Goal: Check status: Check status

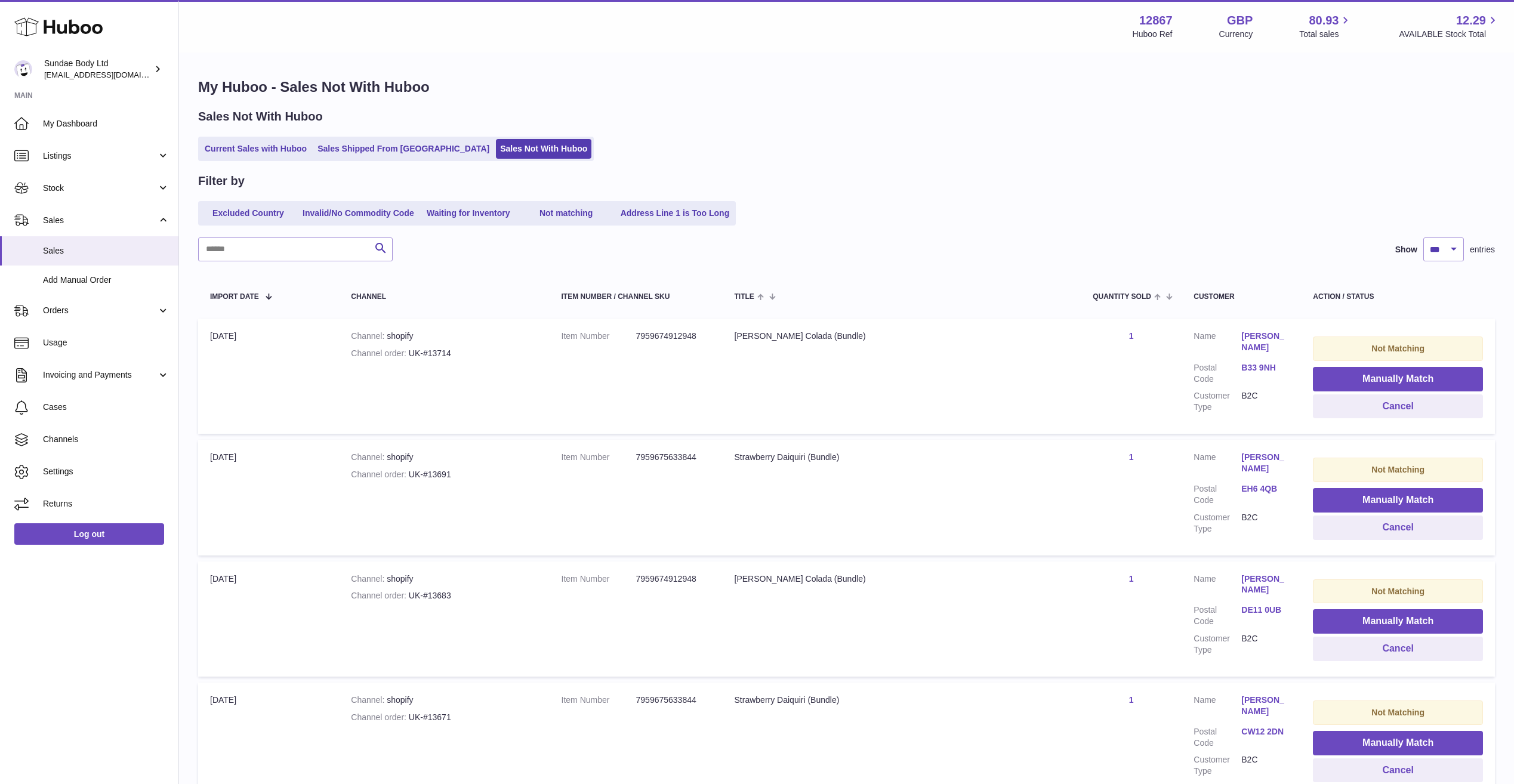
select select "***"
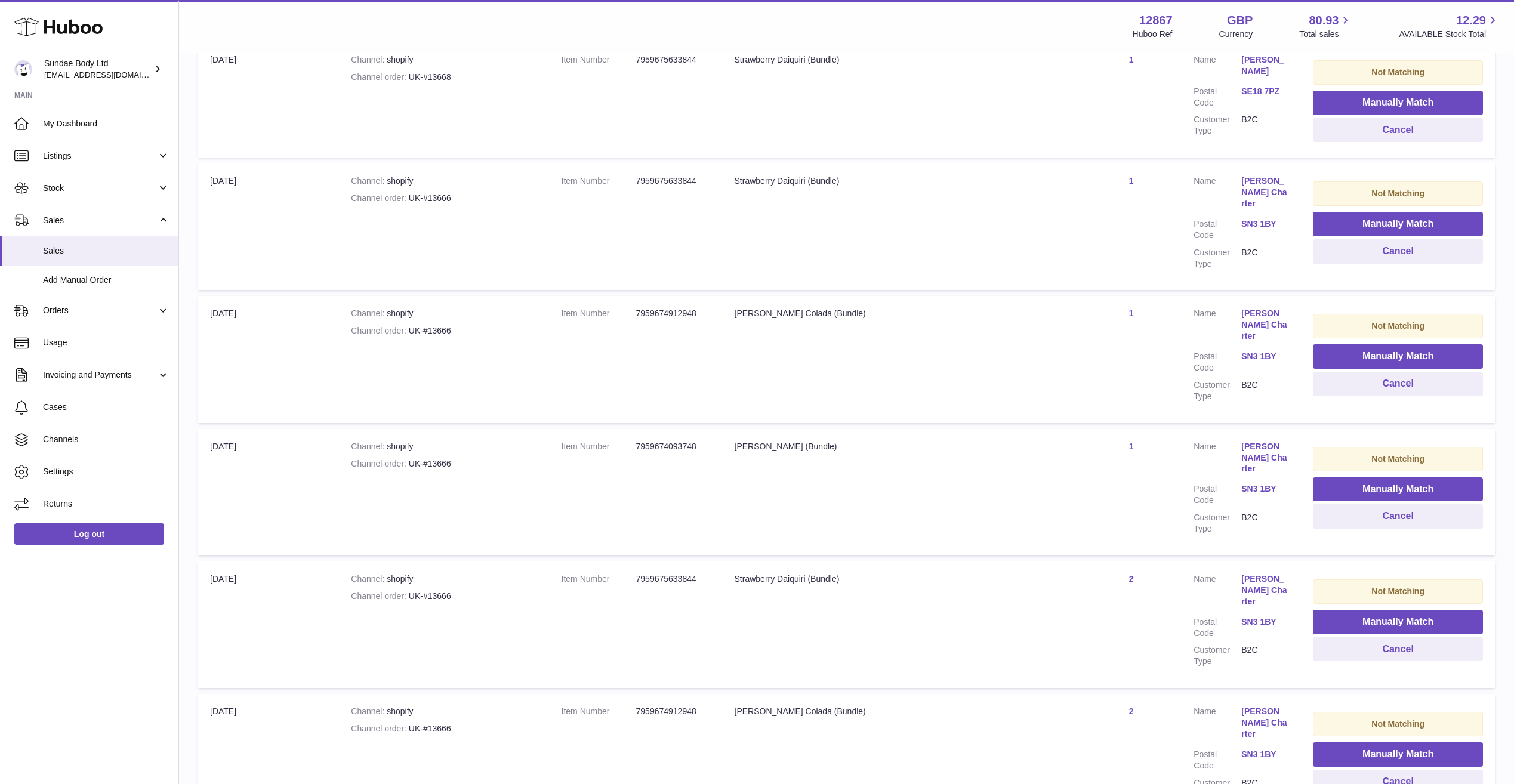
scroll to position [1001, 0]
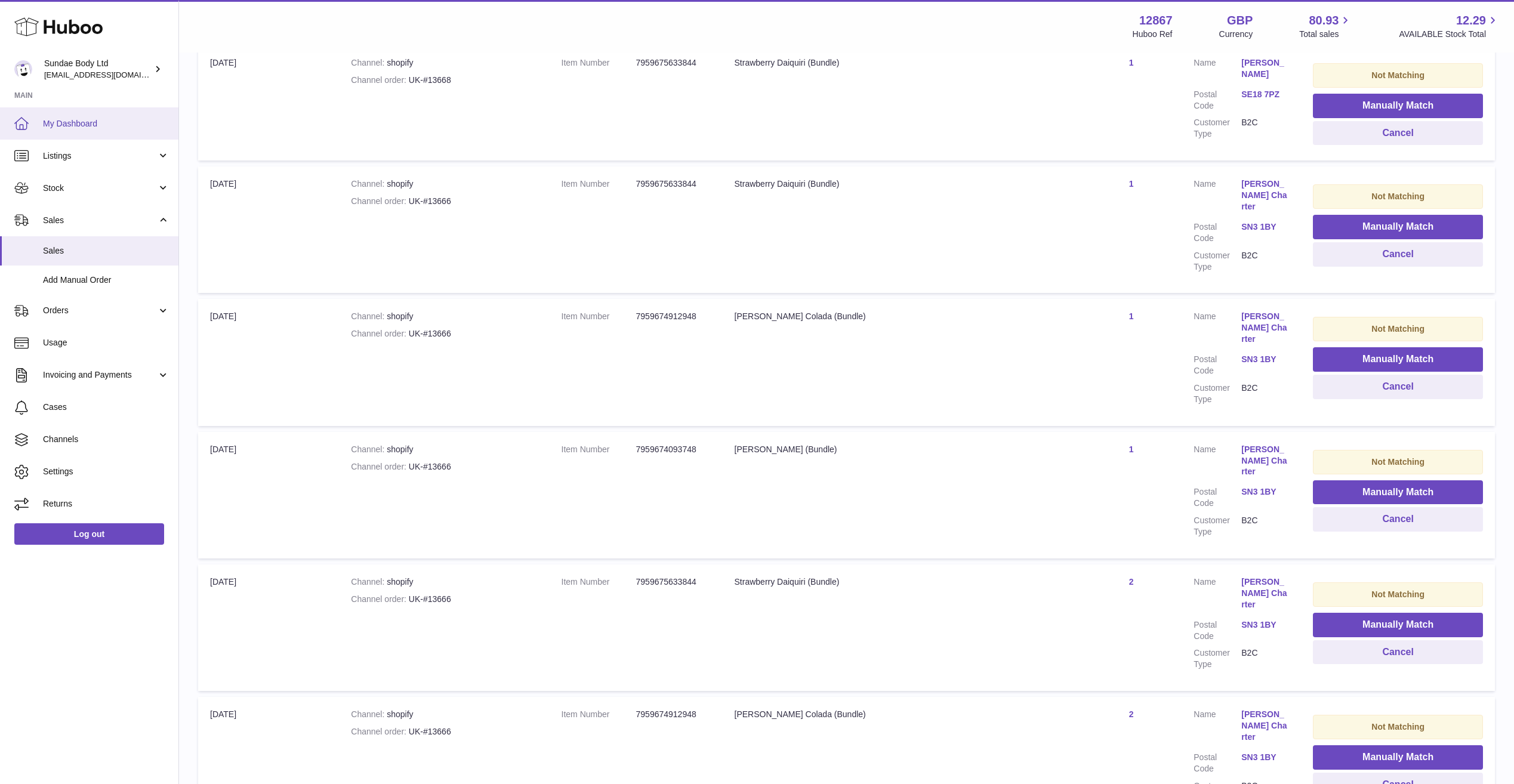
click at [58, 119] on span "My Dashboard" at bounding box center [106, 124] width 127 height 11
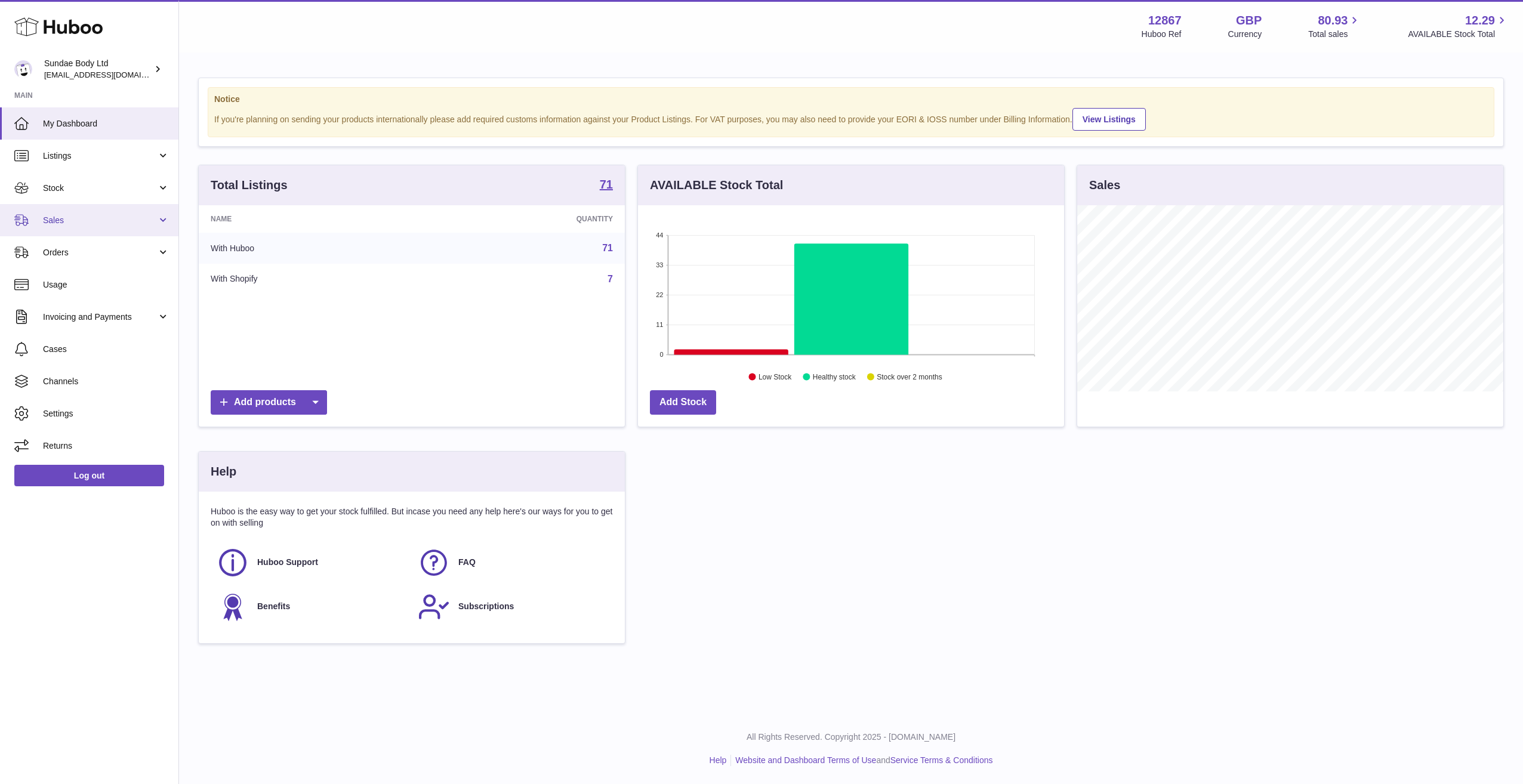
scroll to position [186, 426]
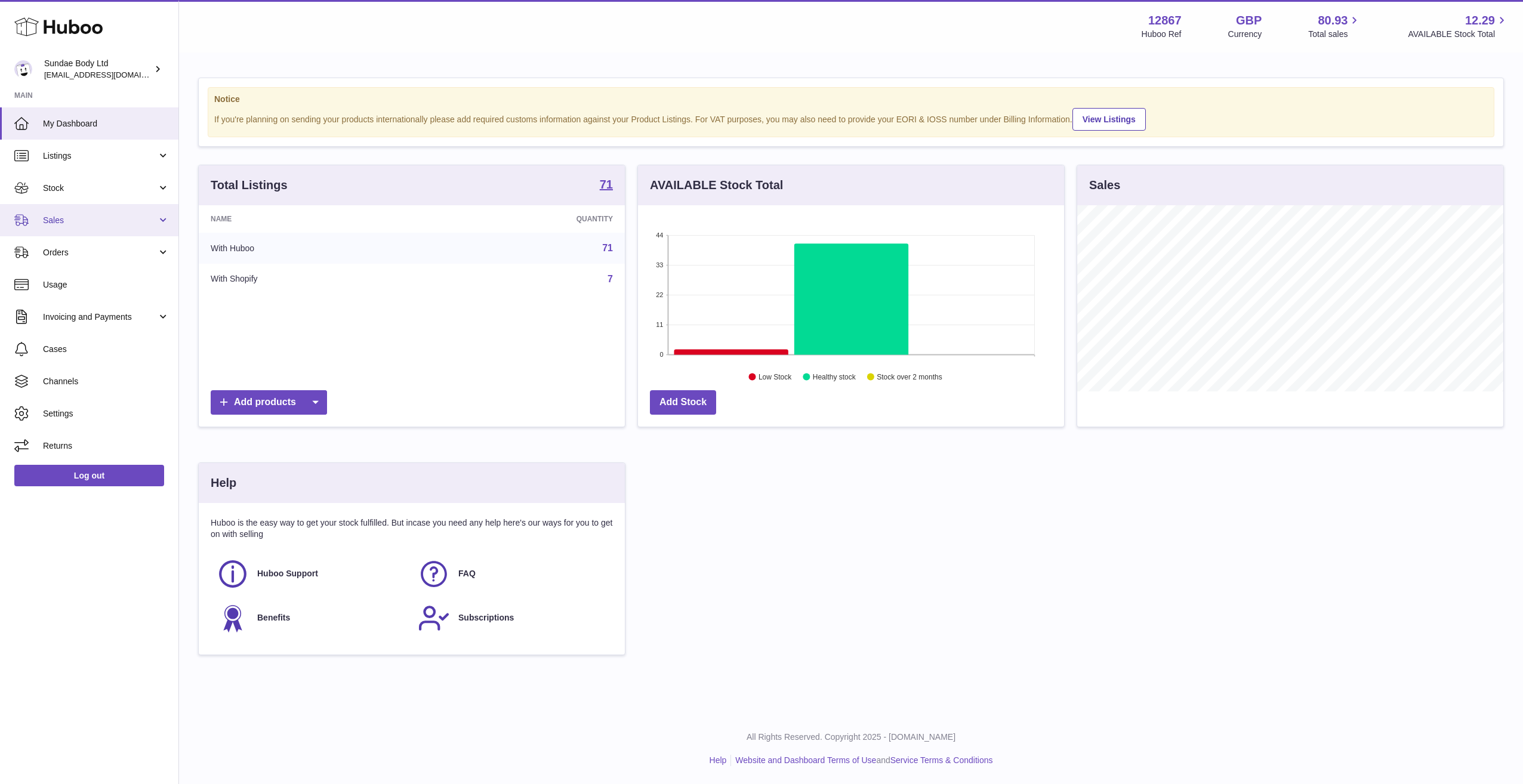
click at [68, 227] on link "Sales" at bounding box center [89, 220] width 178 height 32
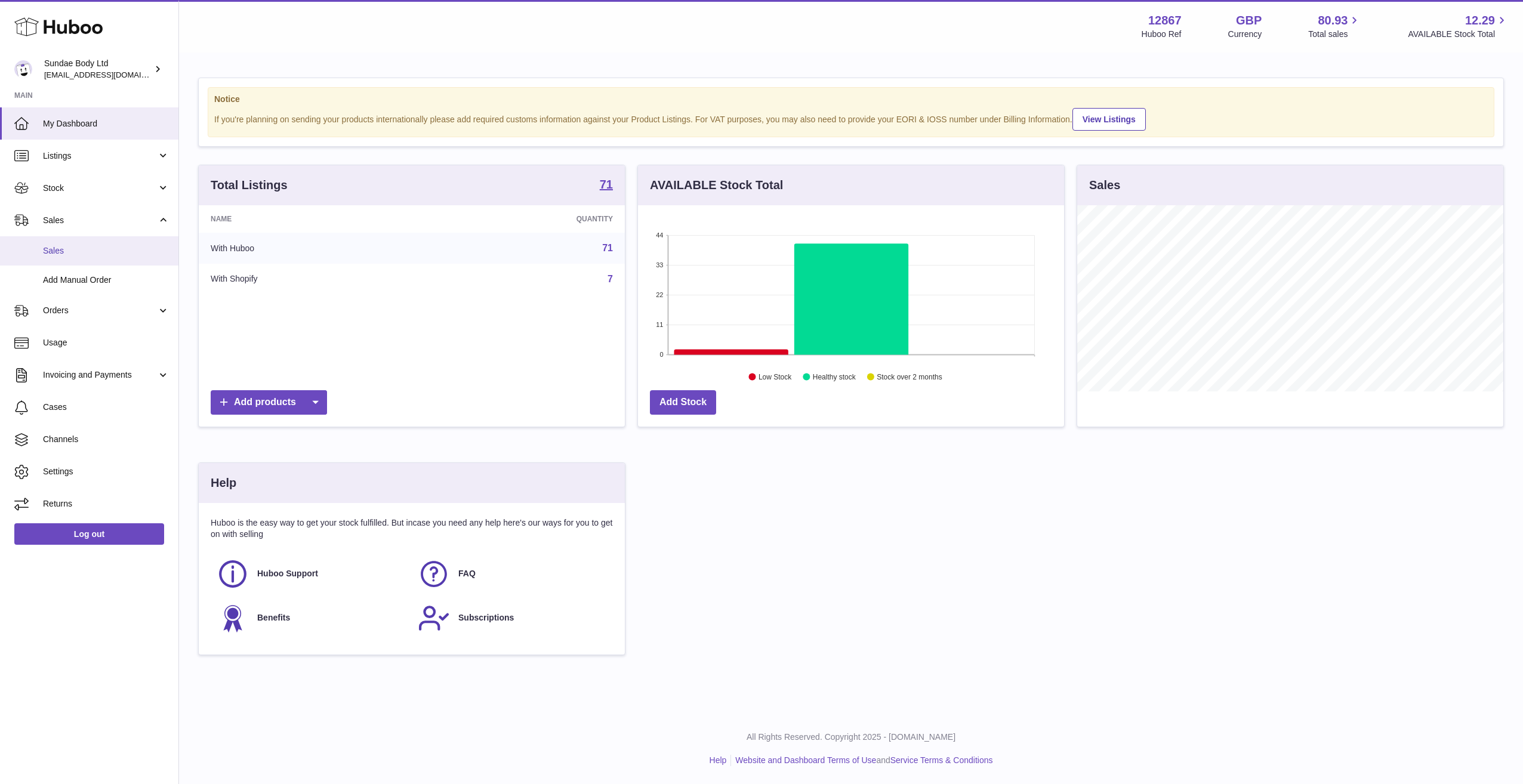
click at [68, 249] on span "Sales" at bounding box center [106, 251] width 127 height 11
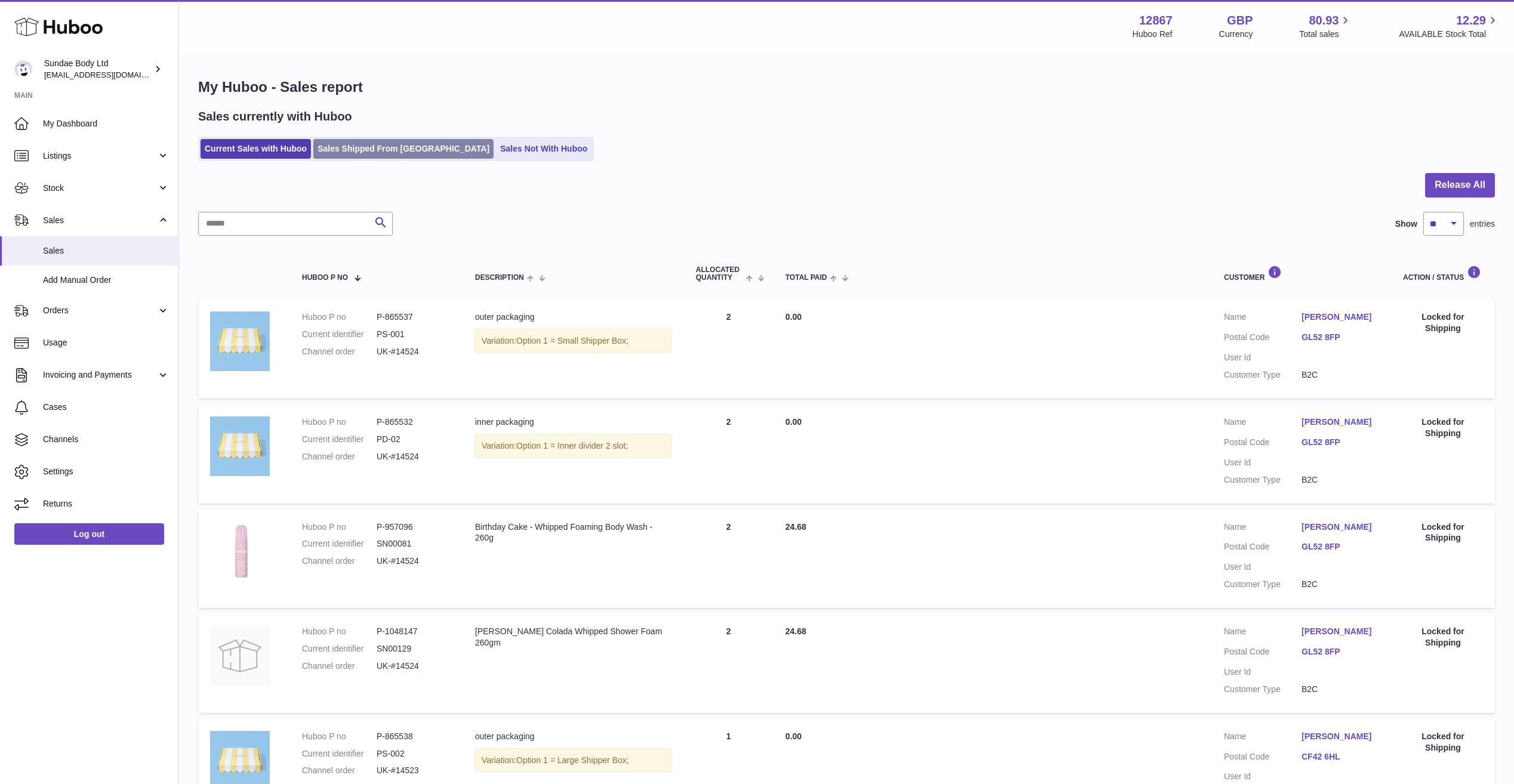
click at [364, 144] on link "Sales Shipped From [GEOGRAPHIC_DATA]" at bounding box center [403, 149] width 180 height 20
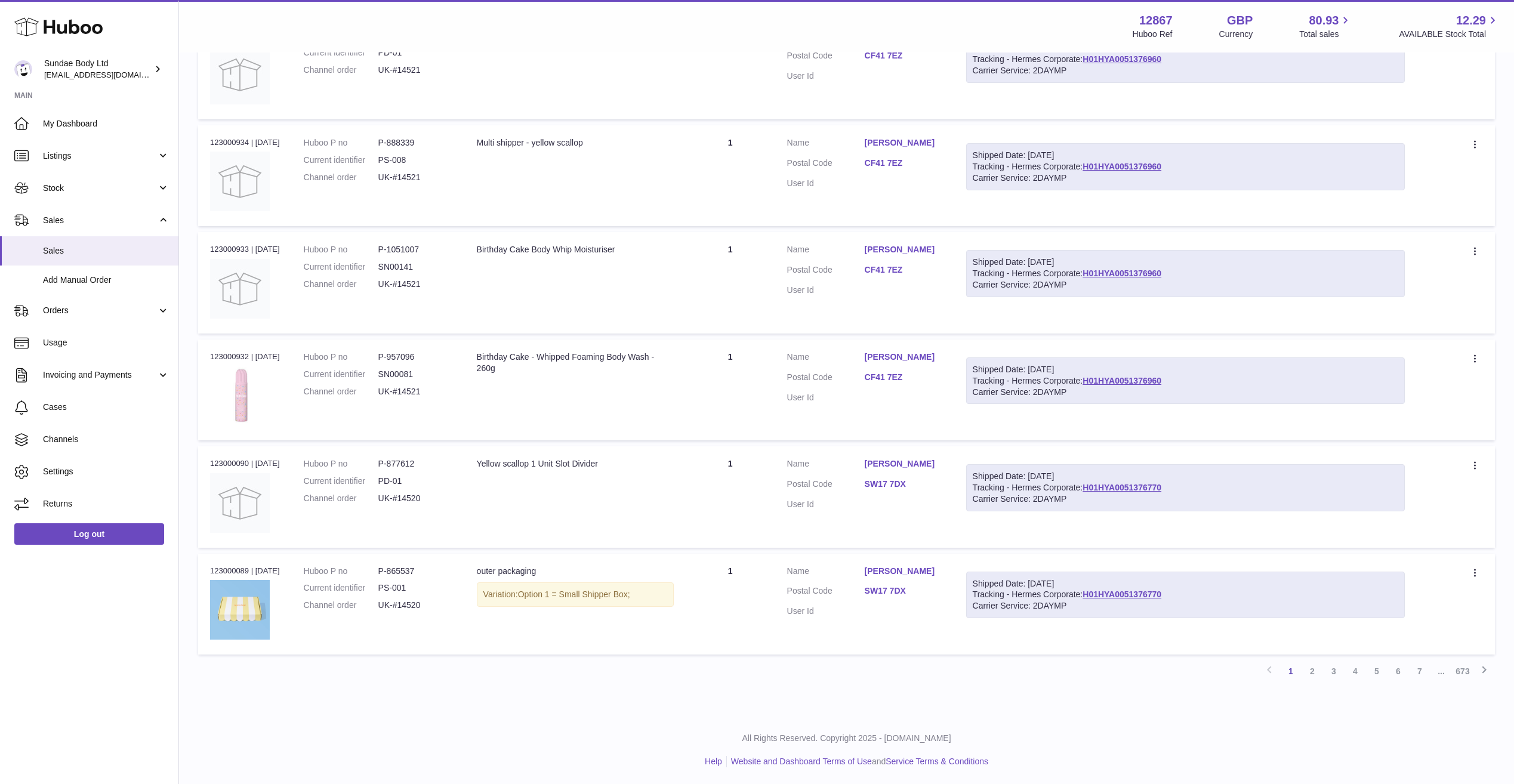
scroll to position [694, 0]
click at [1312, 674] on link "2" at bounding box center [1312, 670] width 22 height 22
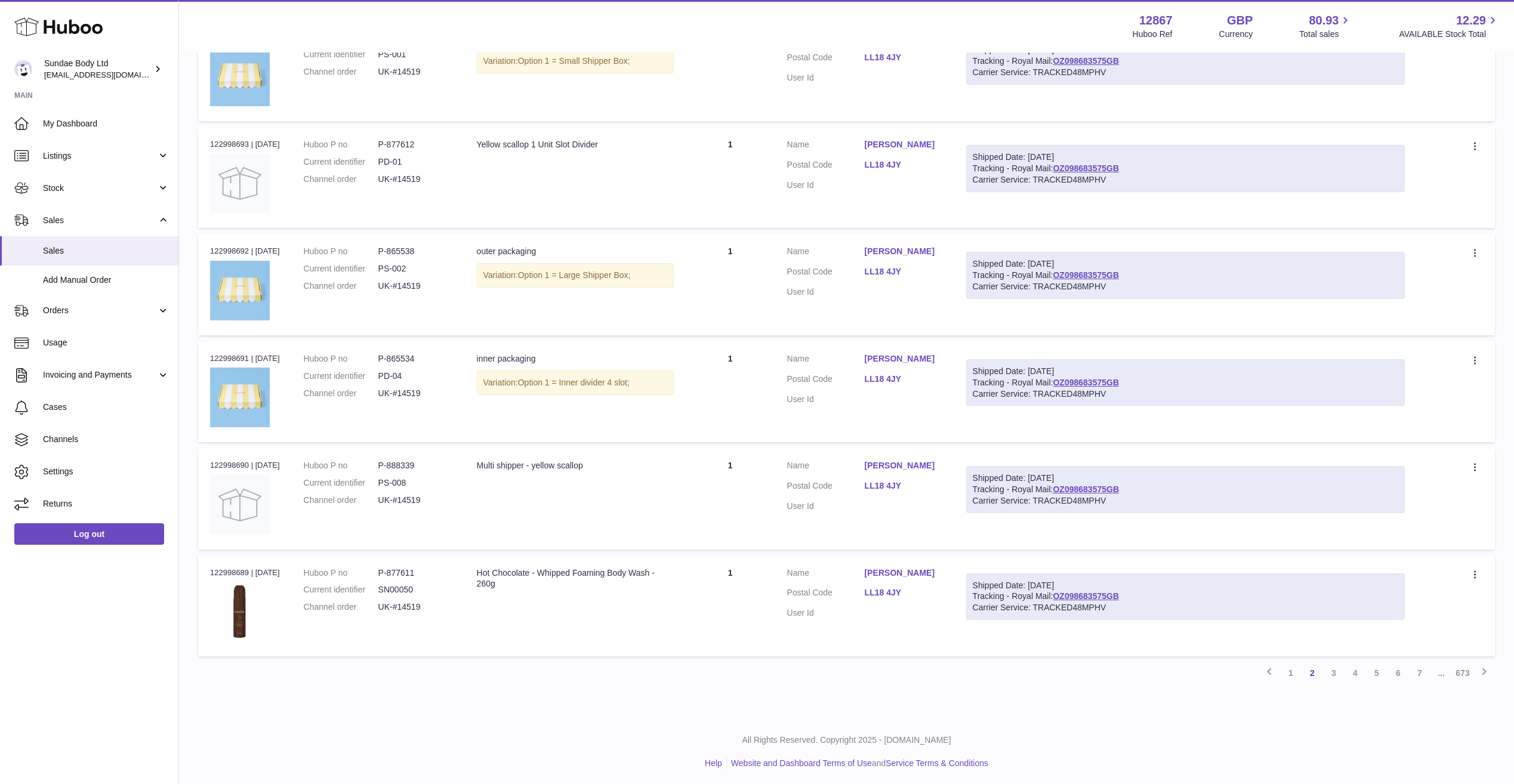
scroll to position [694, 0]
click at [1331, 670] on link "3" at bounding box center [1333, 670] width 22 height 22
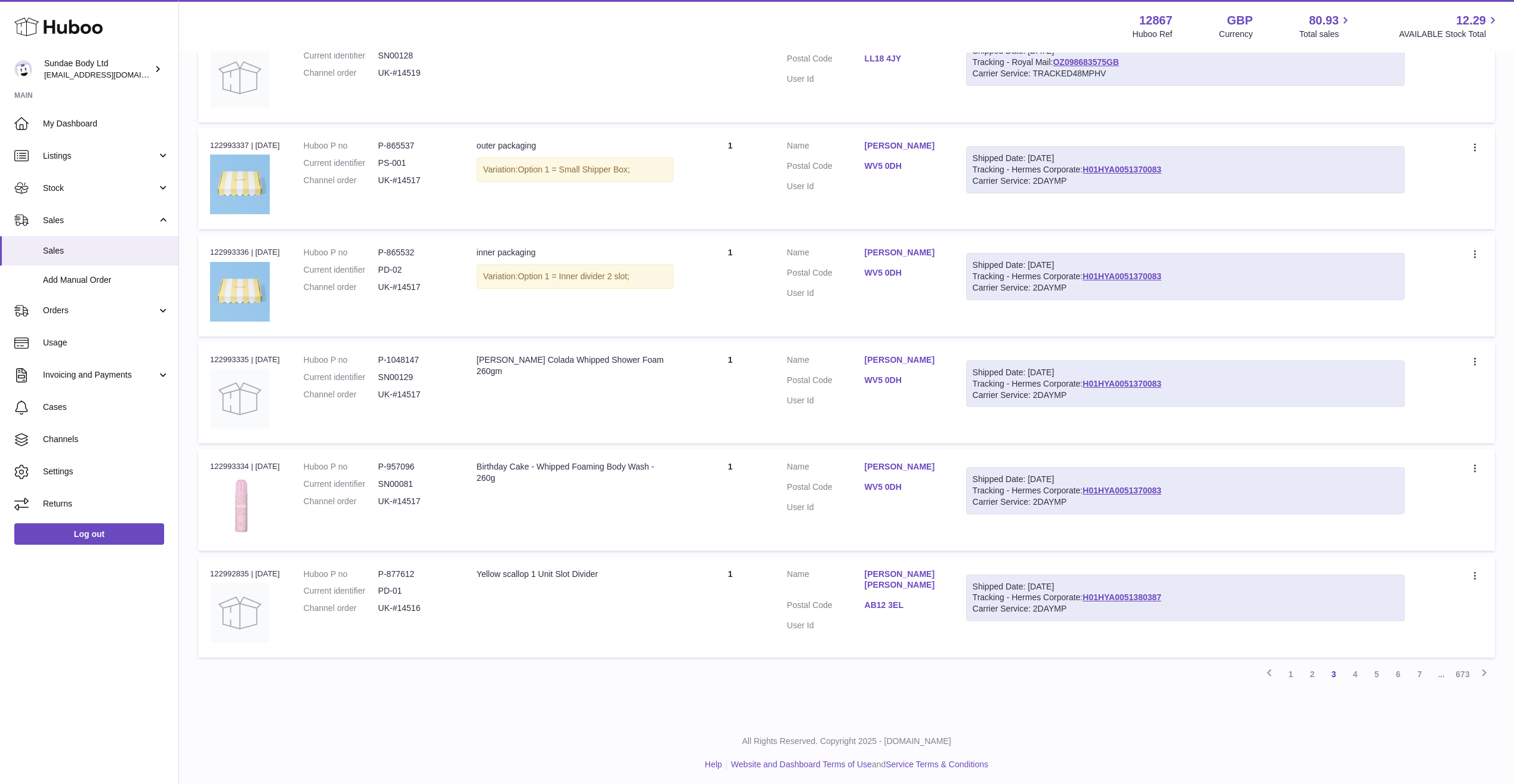
scroll to position [694, 0]
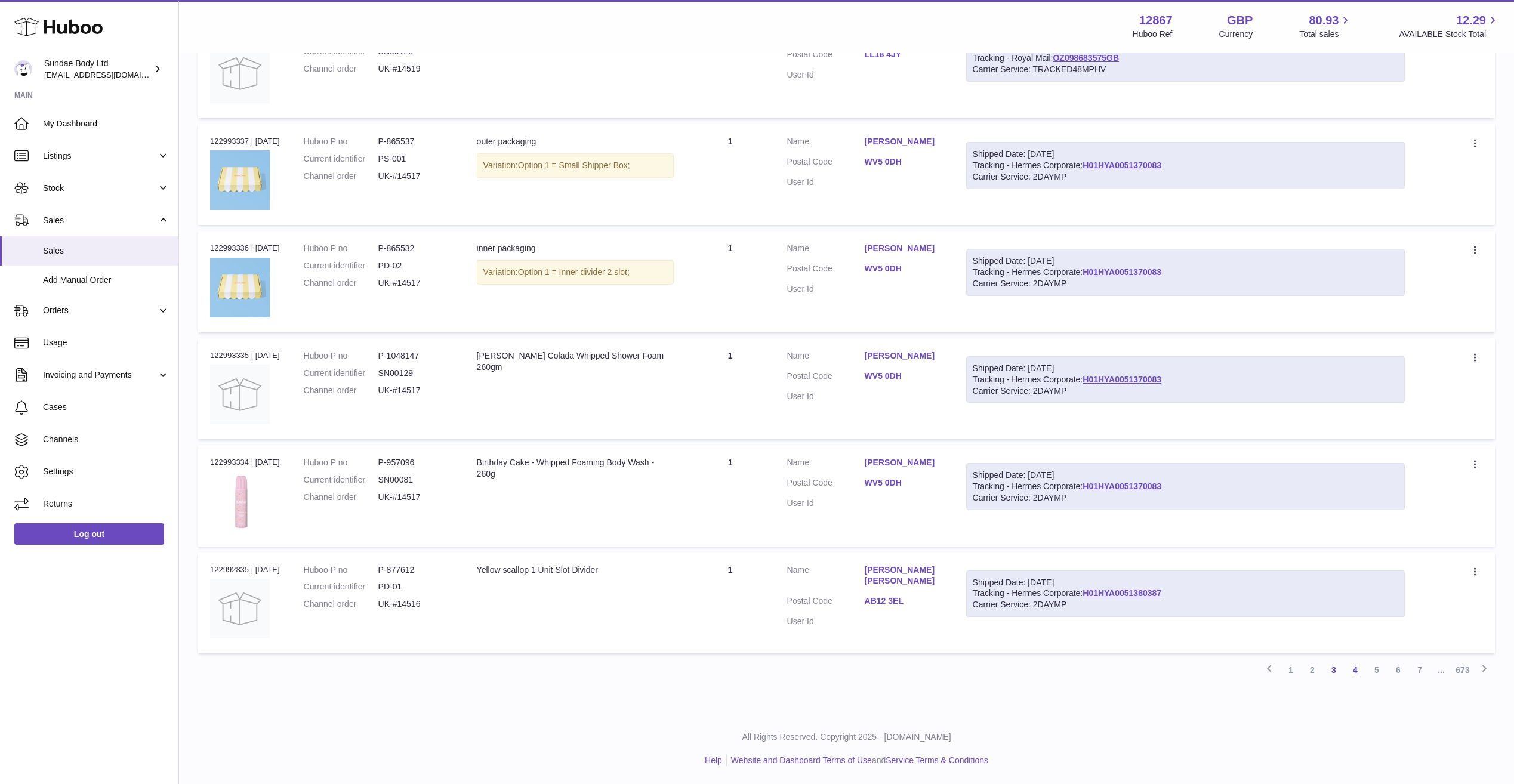
click at [1353, 670] on link "4" at bounding box center [1355, 670] width 22 height 22
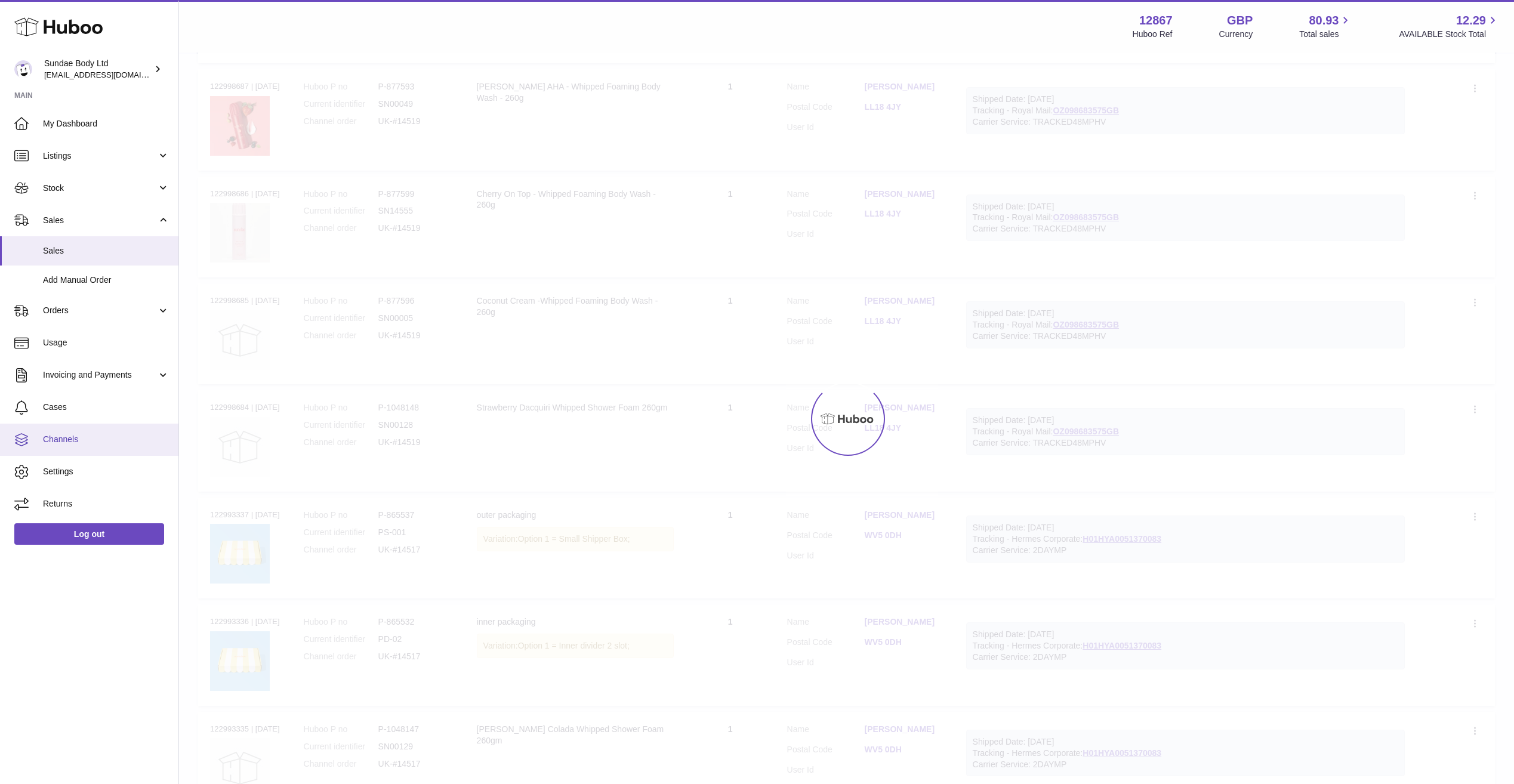
scroll to position [53, 0]
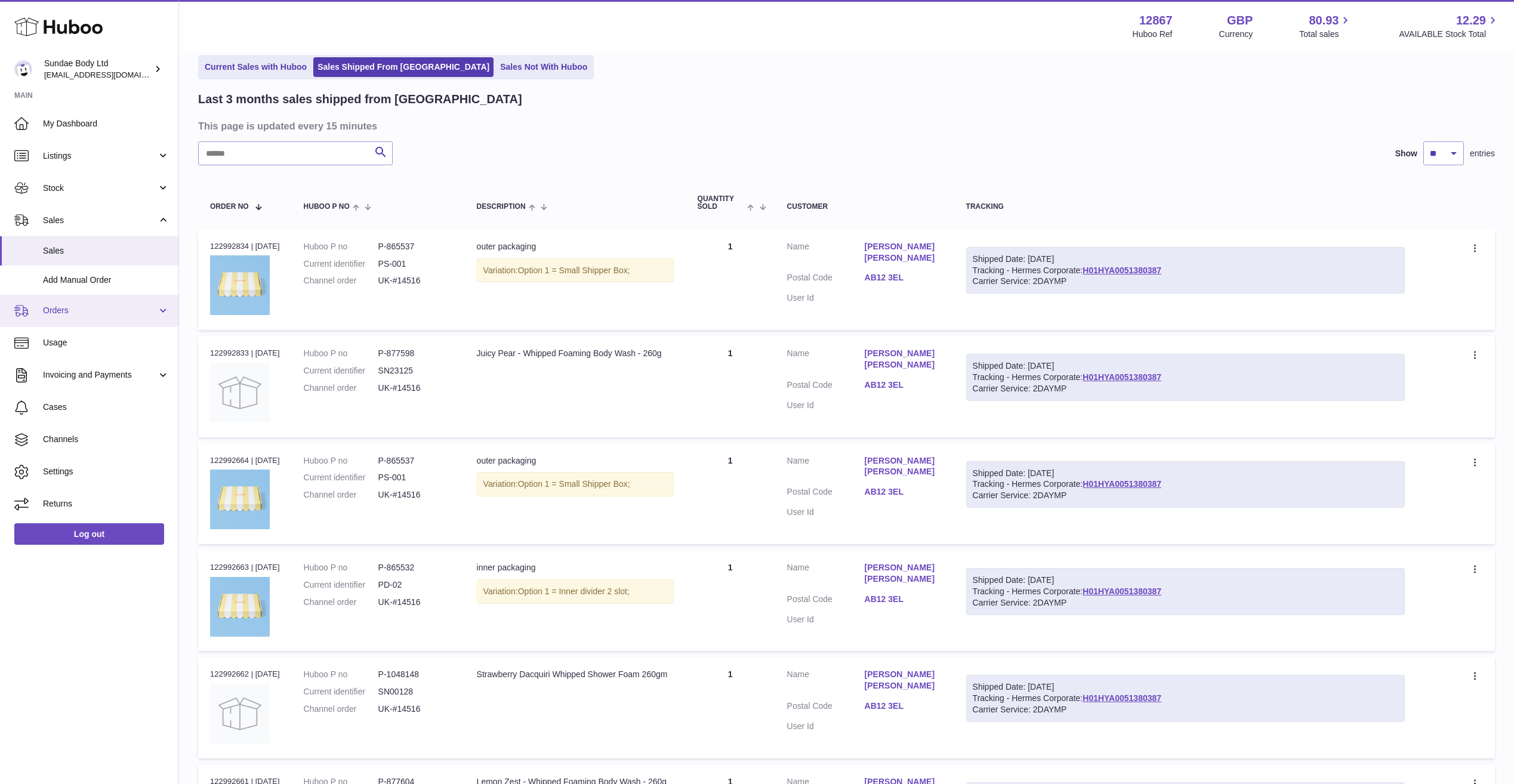
click at [88, 311] on span "Orders" at bounding box center [100, 311] width 114 height 11
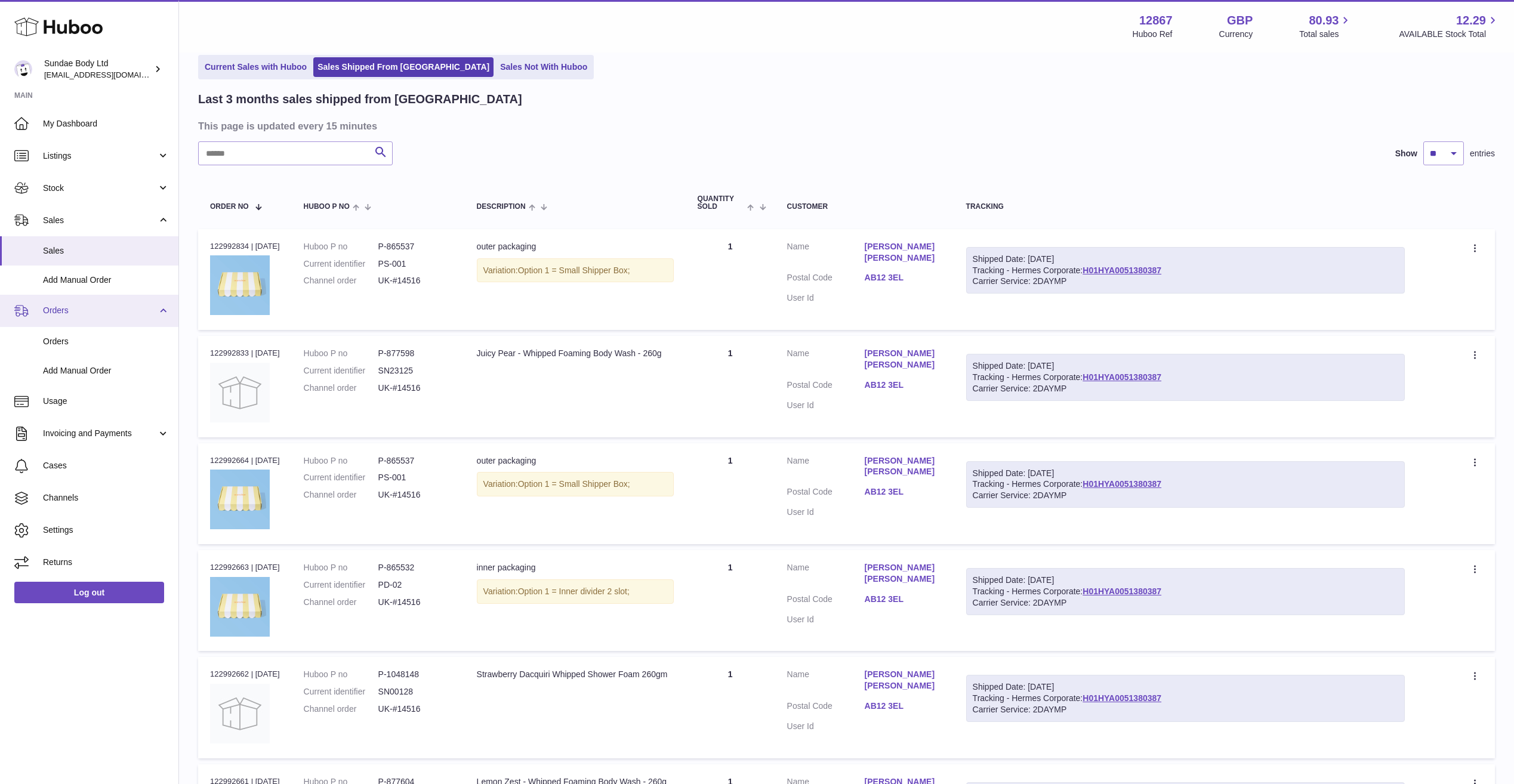
click at [90, 311] on span "Orders" at bounding box center [100, 311] width 114 height 11
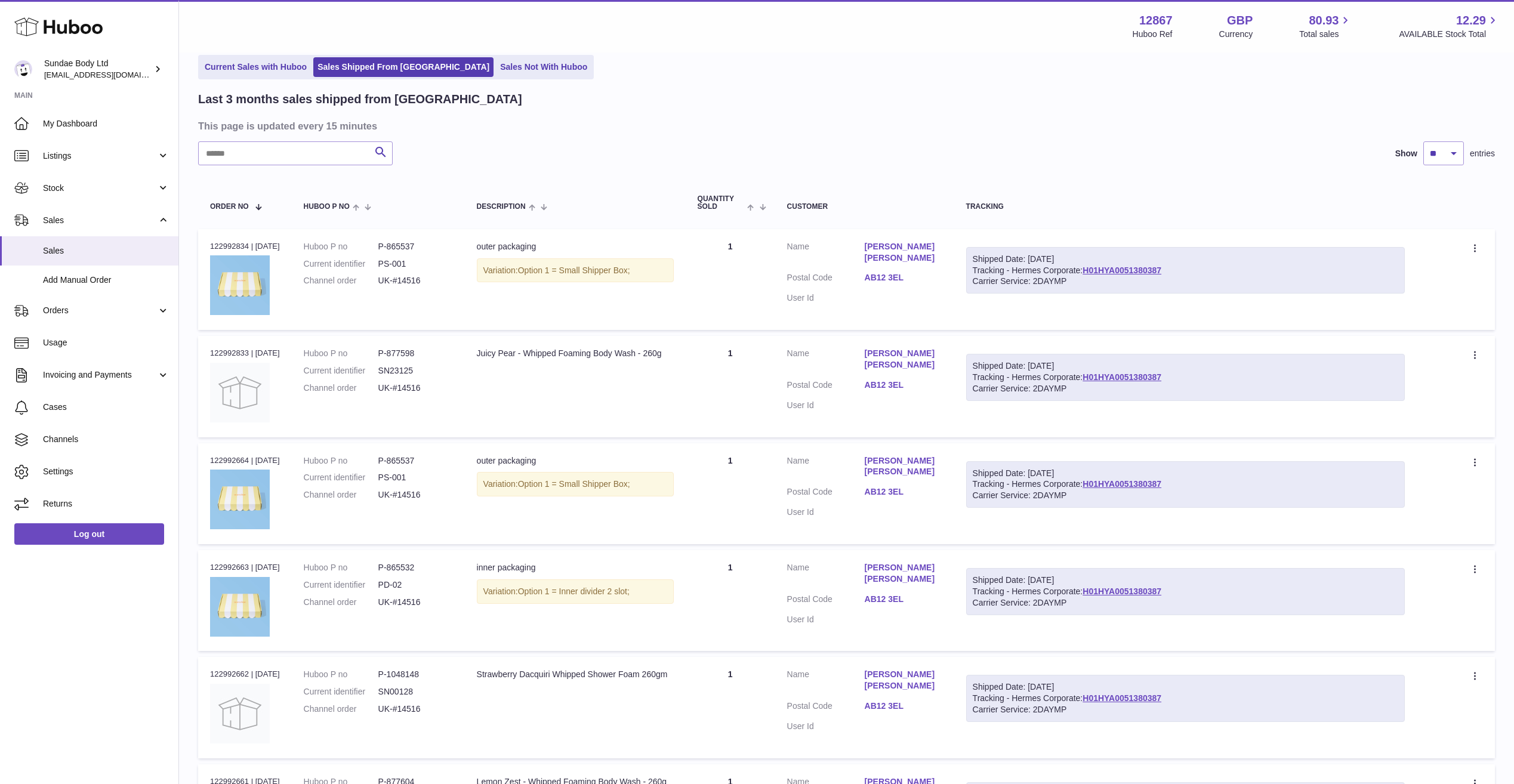
click at [65, 24] on icon at bounding box center [58, 27] width 89 height 24
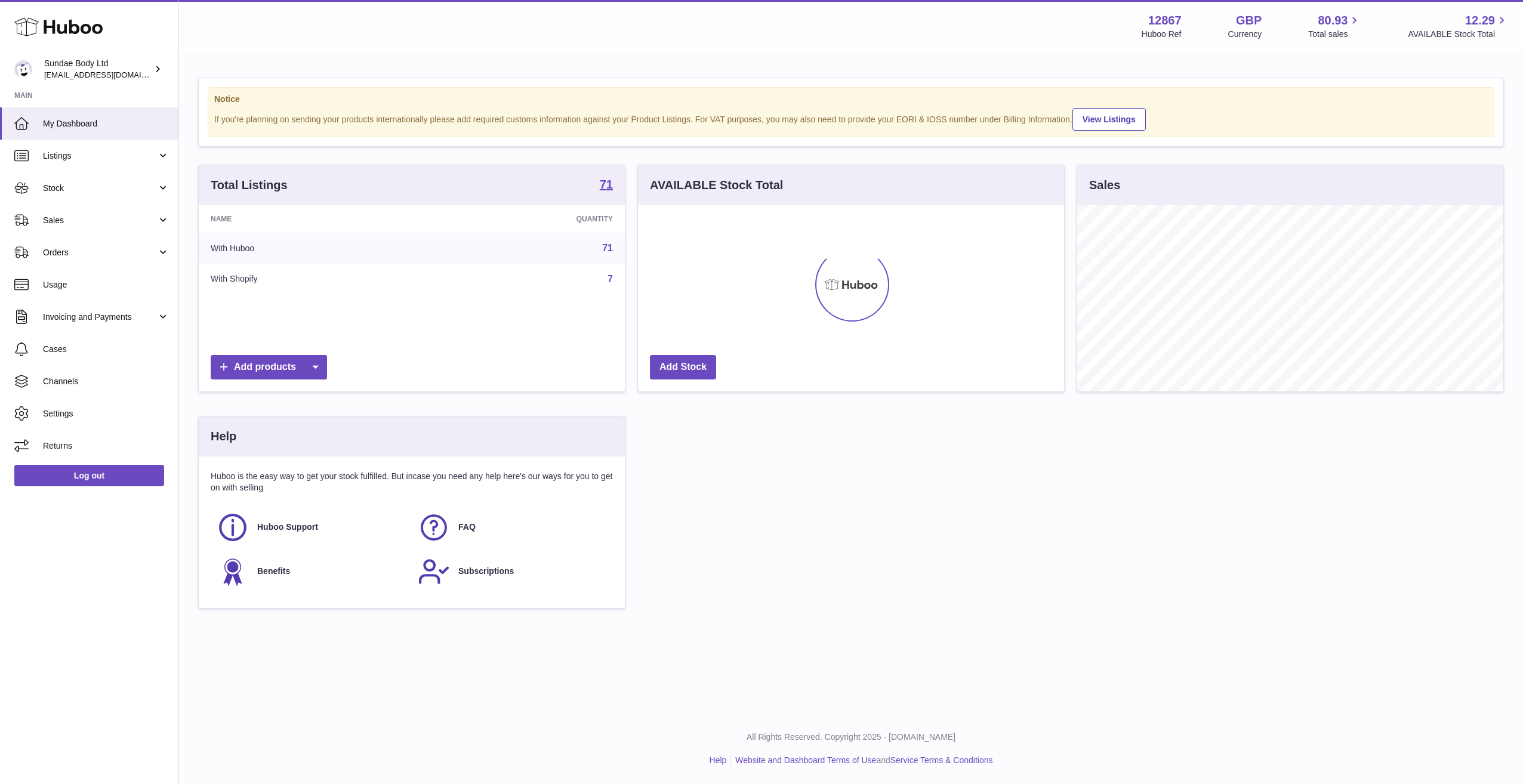
scroll to position [186, 426]
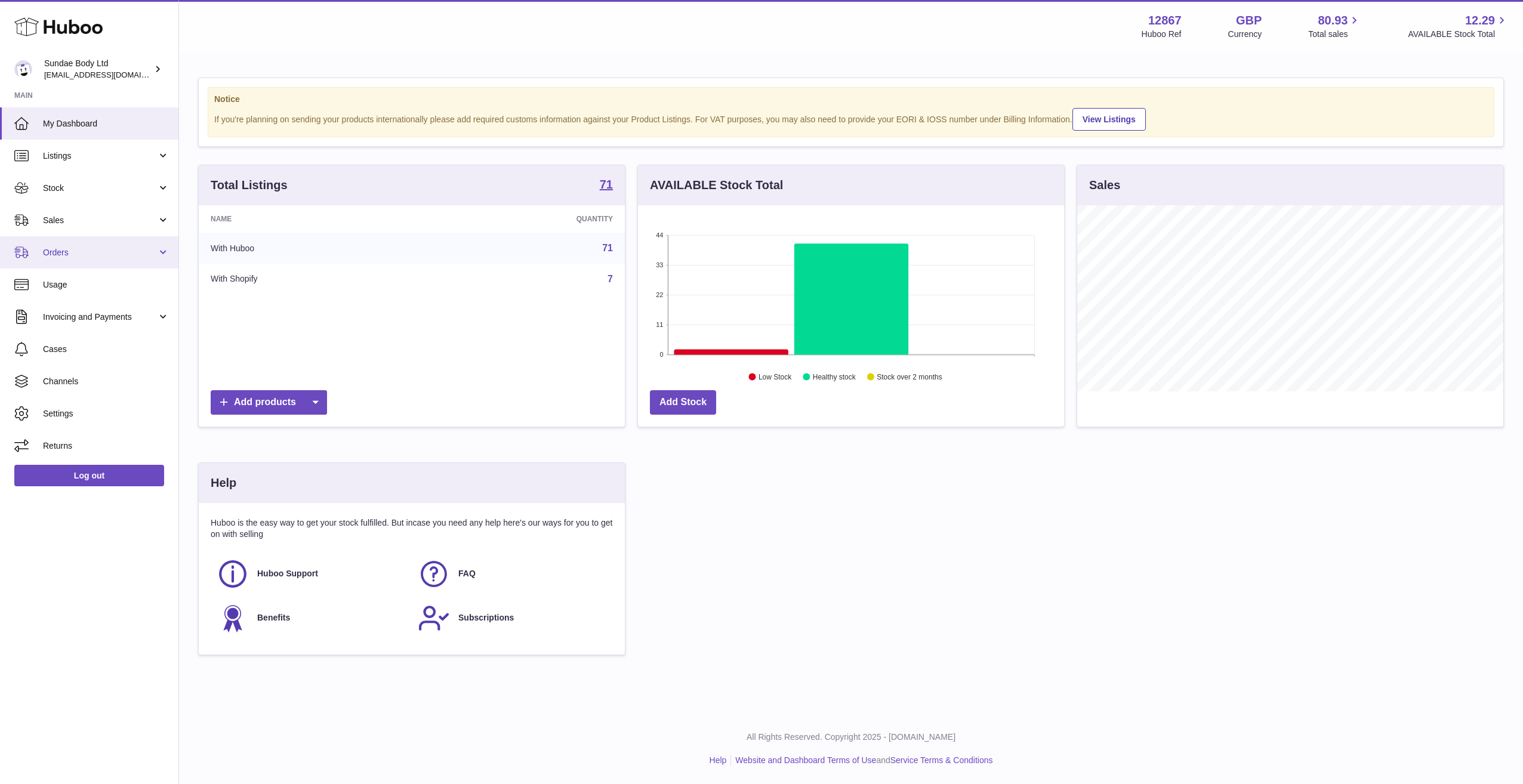
click at [168, 249] on link "Orders" at bounding box center [89, 252] width 178 height 32
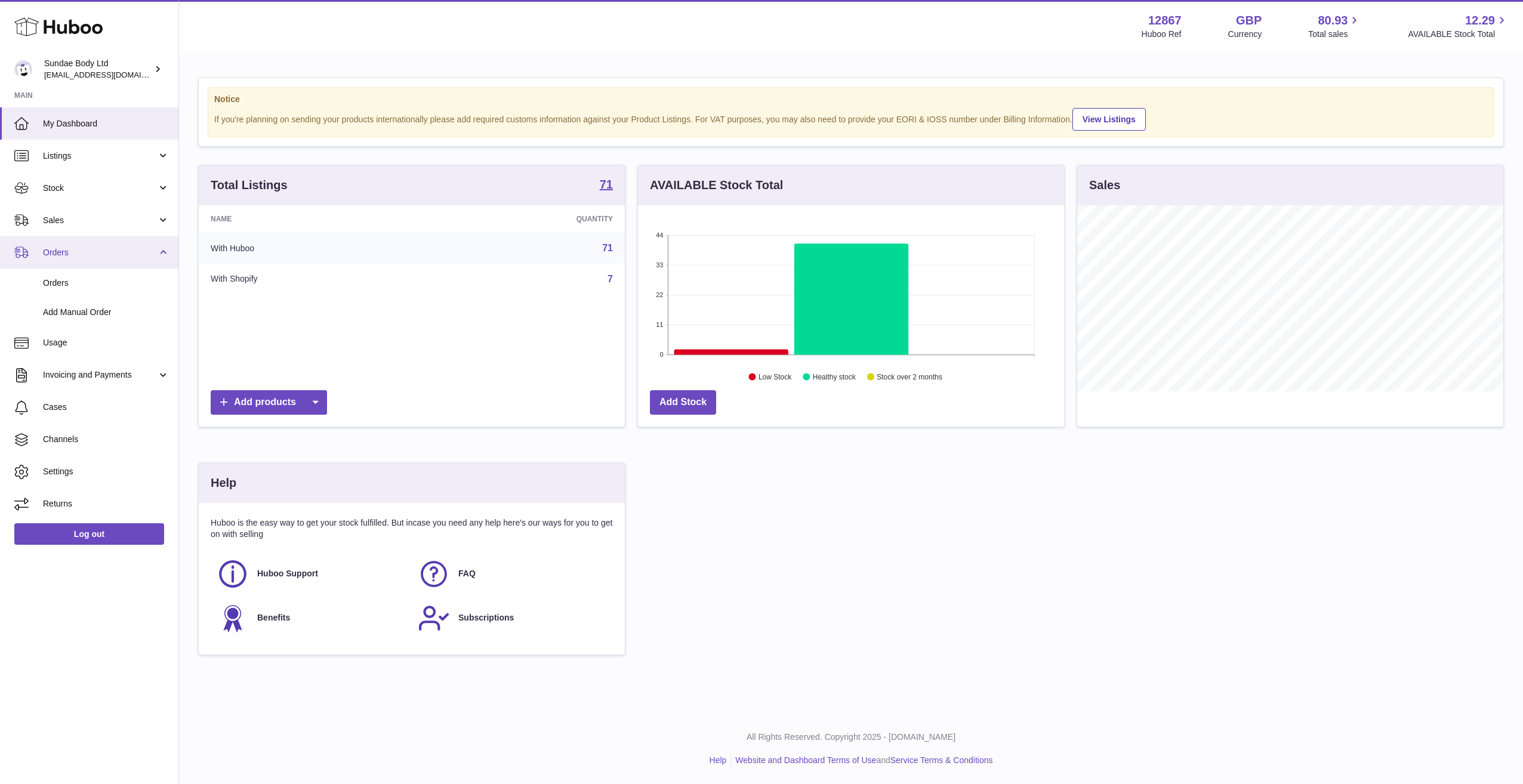
click at [168, 249] on link "Orders" at bounding box center [89, 252] width 178 height 32
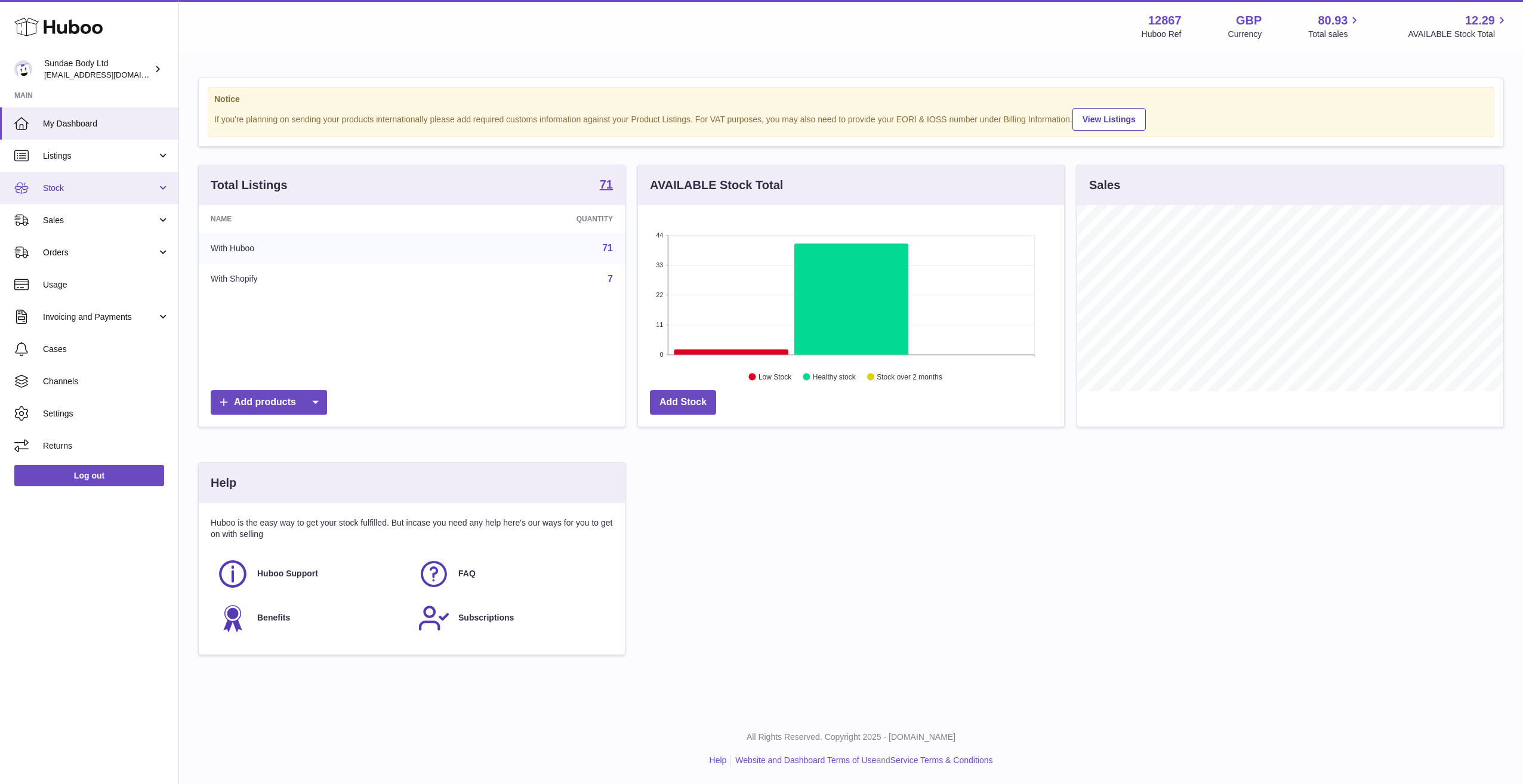
click at [162, 183] on link "Stock" at bounding box center [89, 188] width 178 height 32
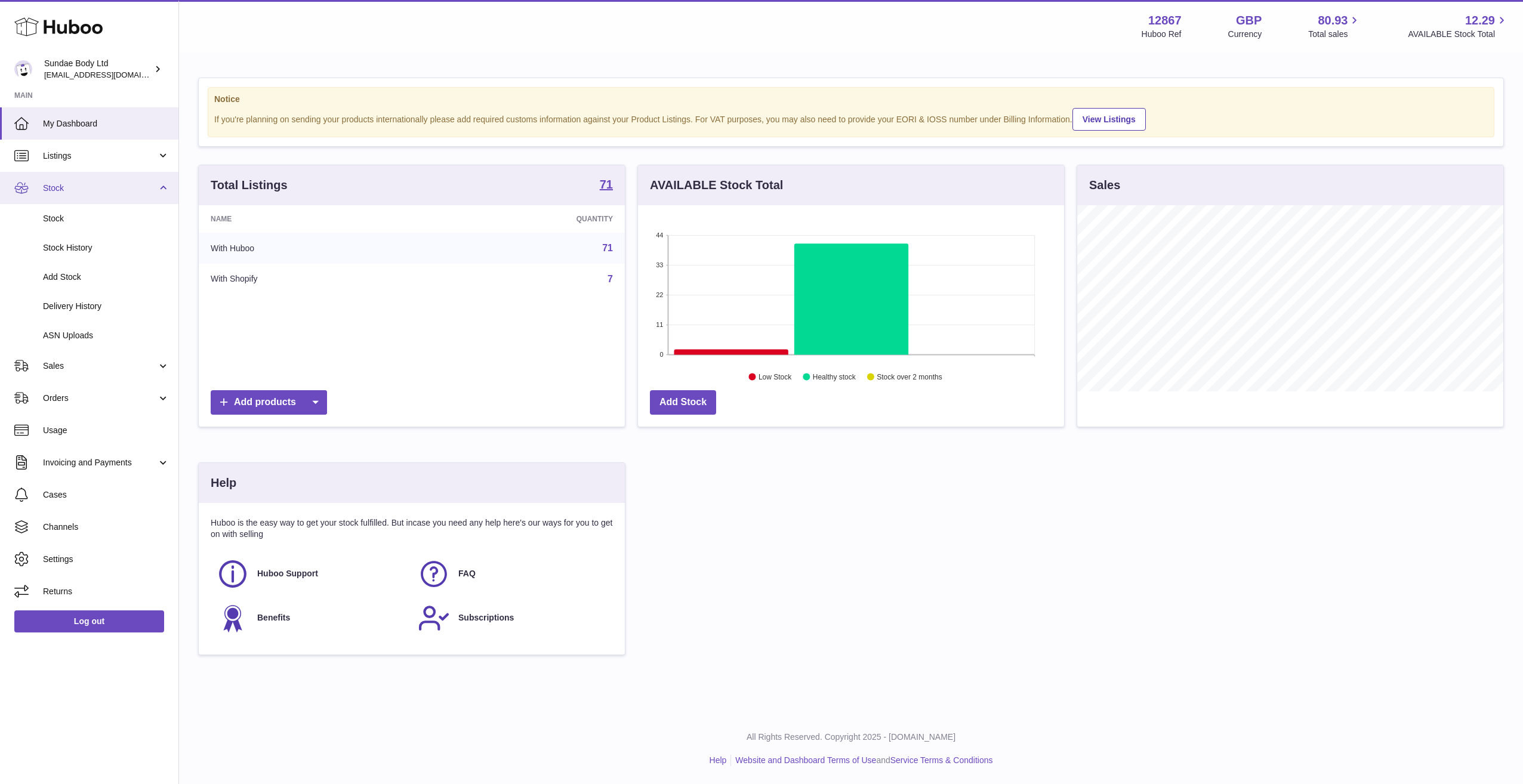
click at [162, 183] on link "Stock" at bounding box center [89, 188] width 178 height 32
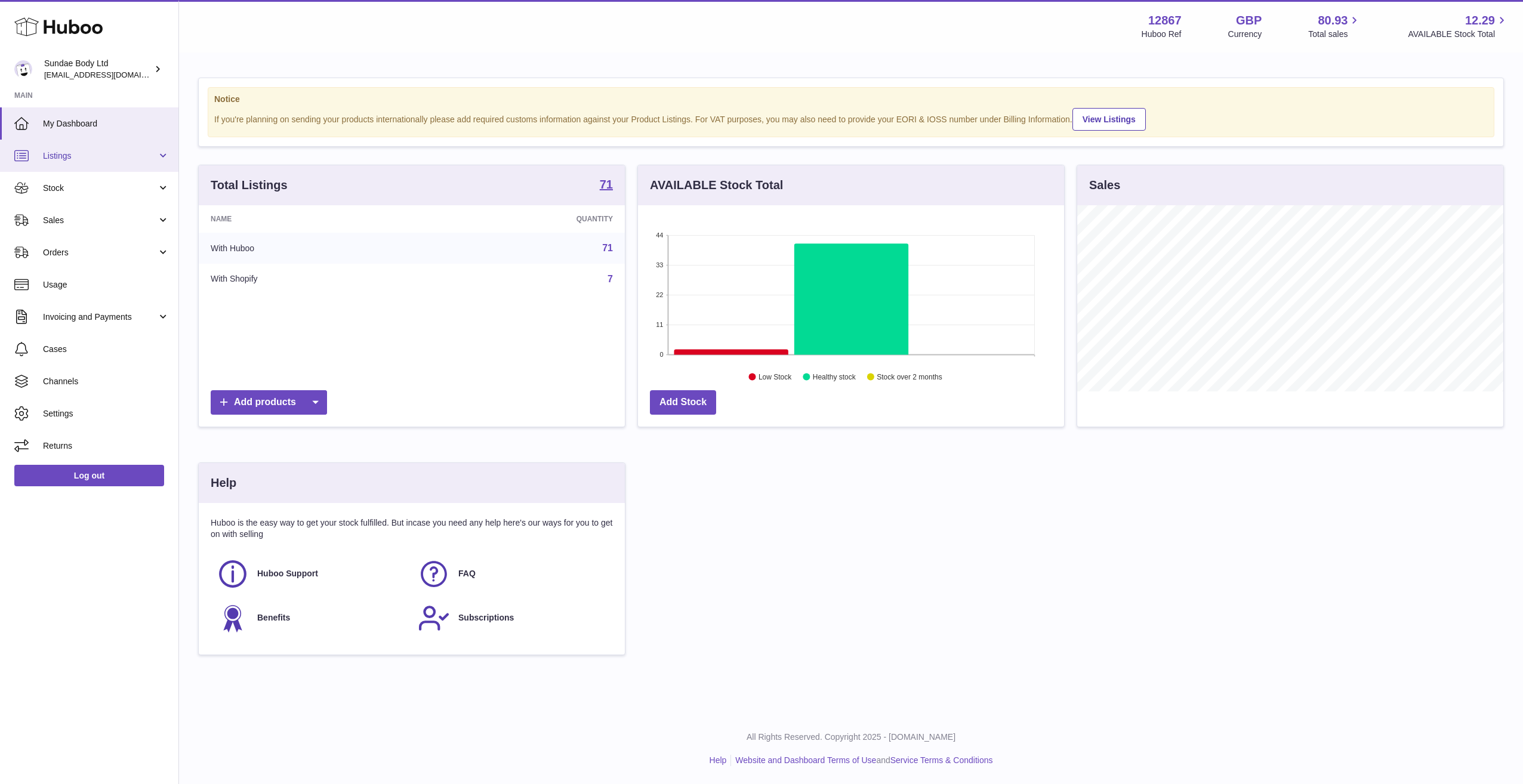
click at [160, 157] on link "Listings" at bounding box center [89, 156] width 178 height 32
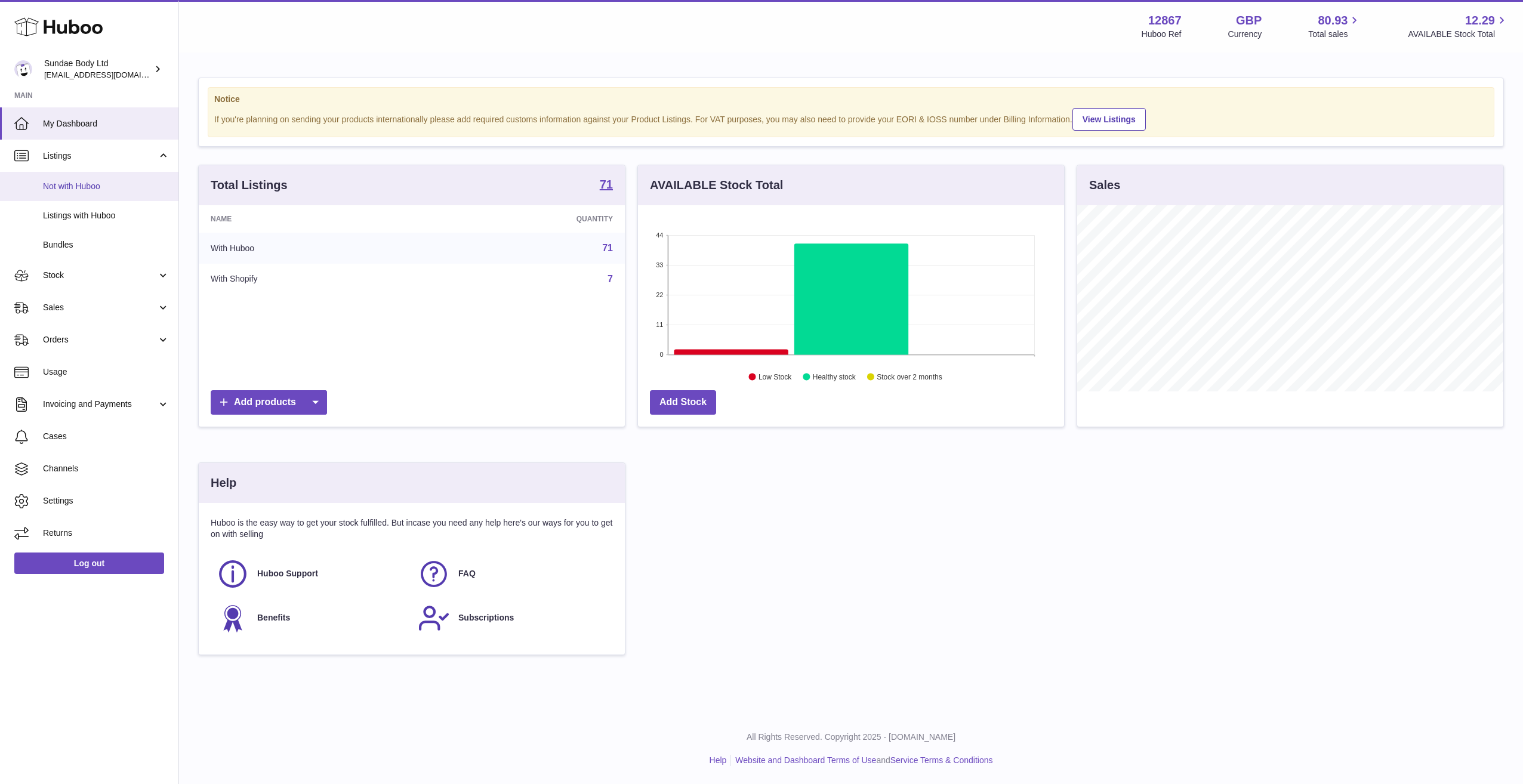
click at [73, 181] on span "Not with Huboo" at bounding box center [106, 187] width 127 height 11
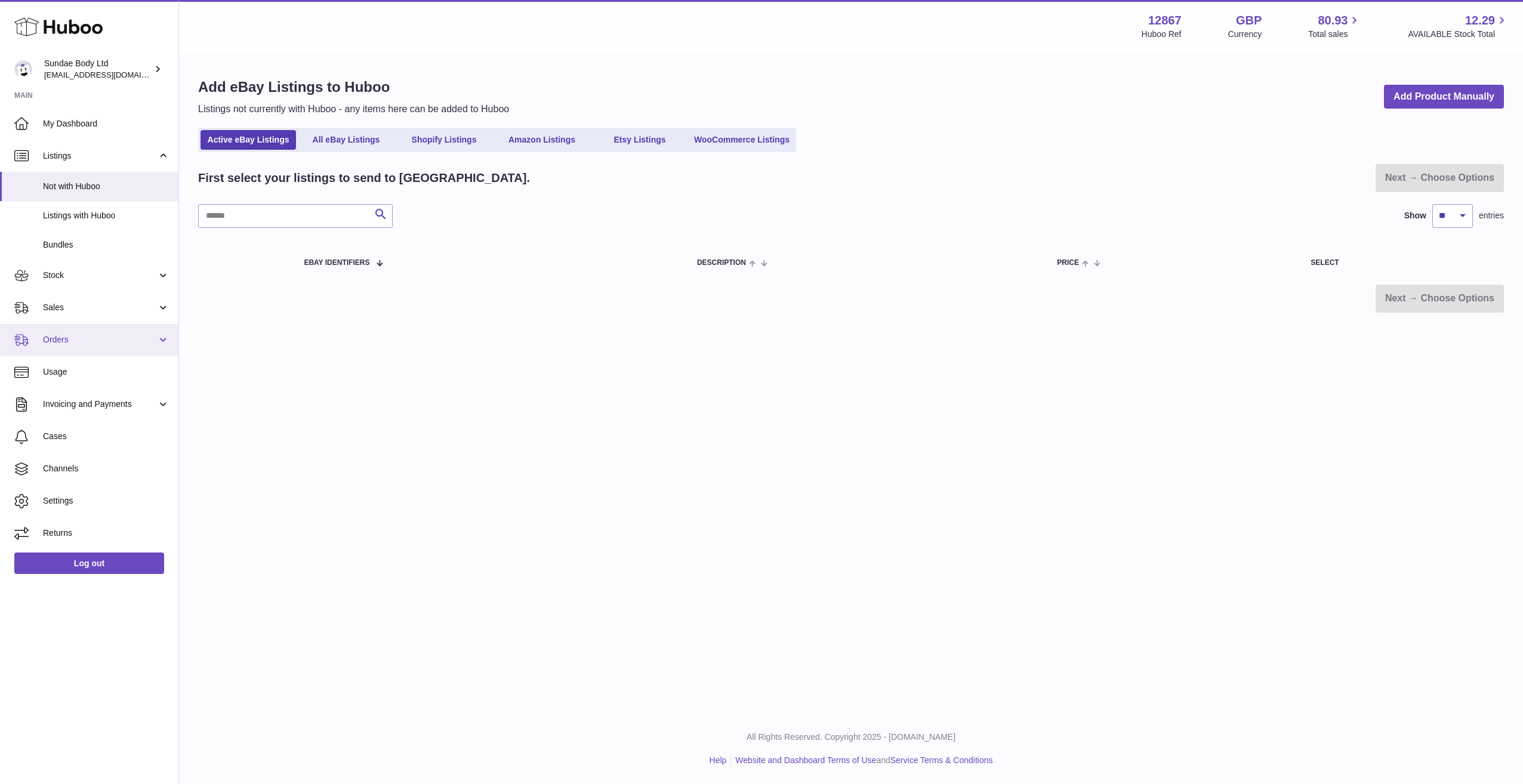
click at [100, 332] on link "Orders" at bounding box center [89, 340] width 178 height 32
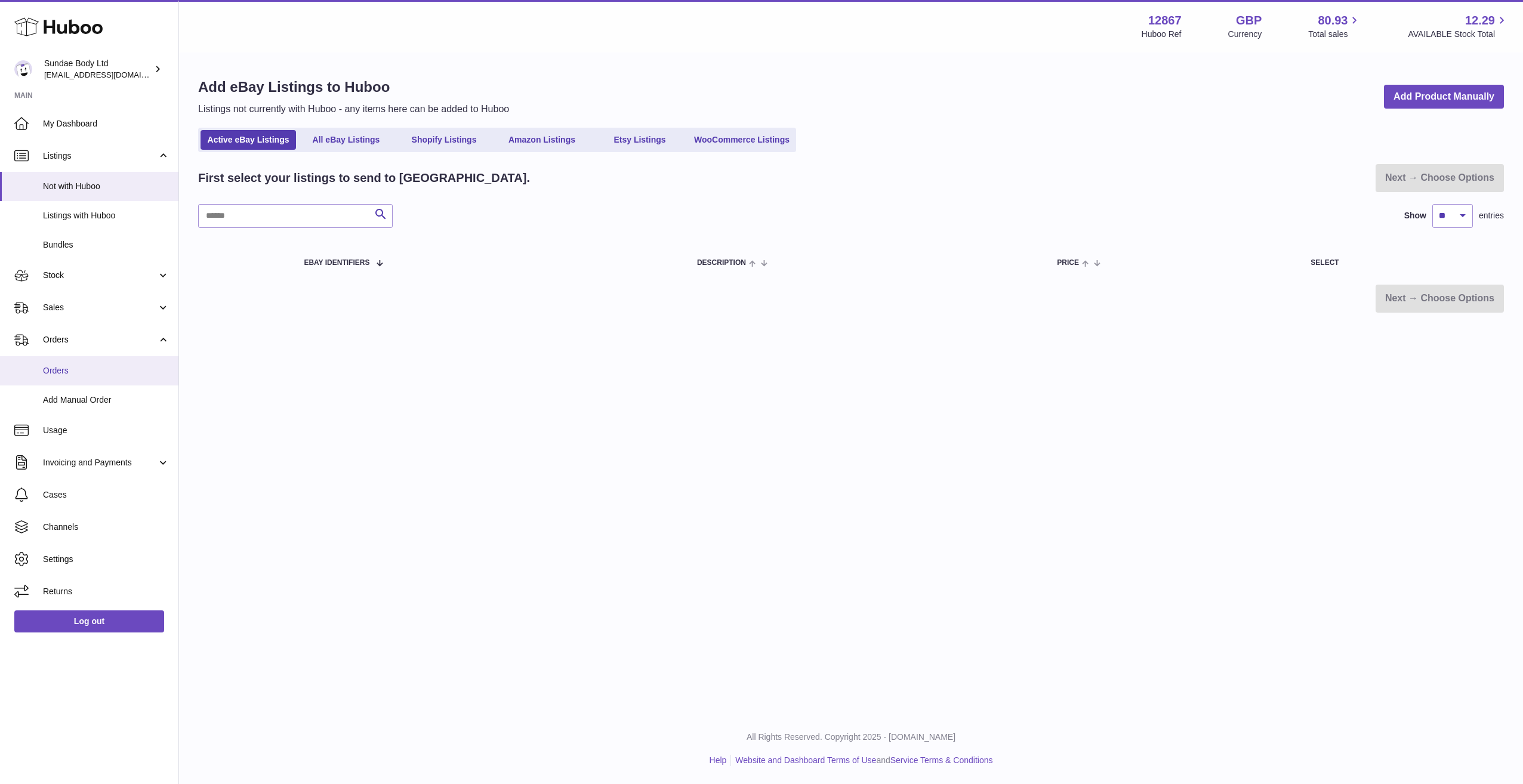
click at [91, 377] on link "Orders" at bounding box center [89, 371] width 178 height 30
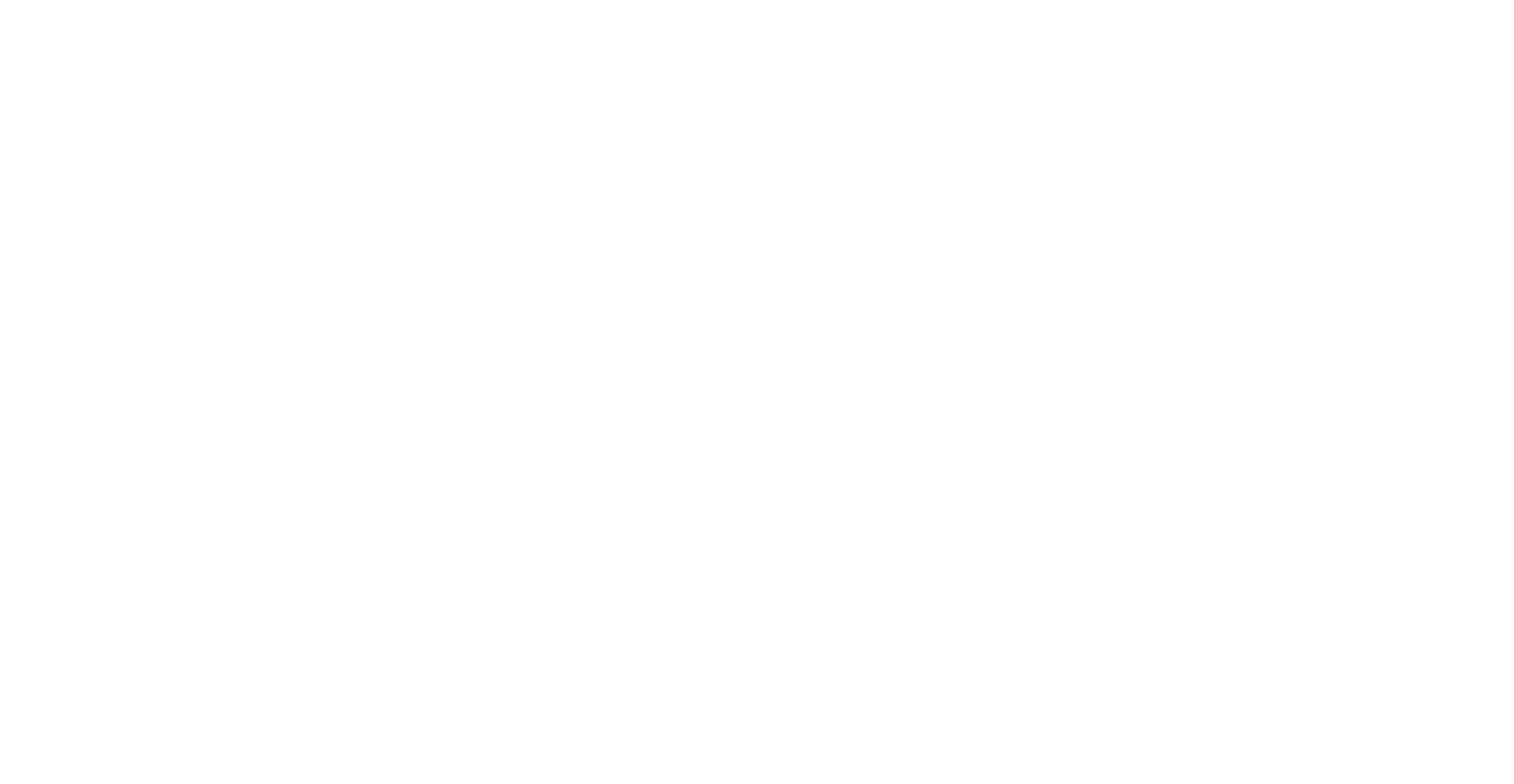
click at [46, 0] on html at bounding box center [757, 0] width 1514 height 0
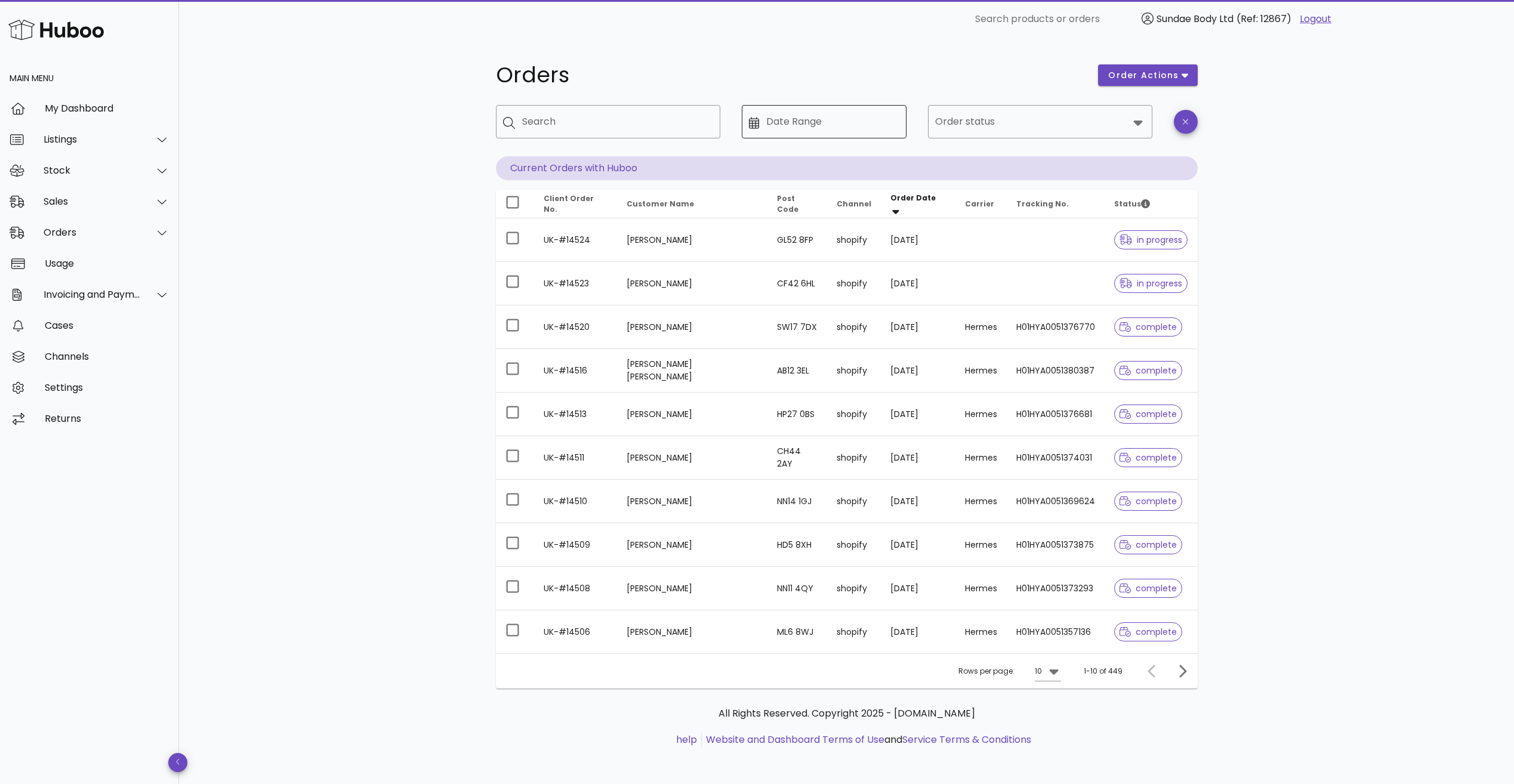
click at [806, 119] on input "Date Range" at bounding box center [833, 122] width 133 height 19
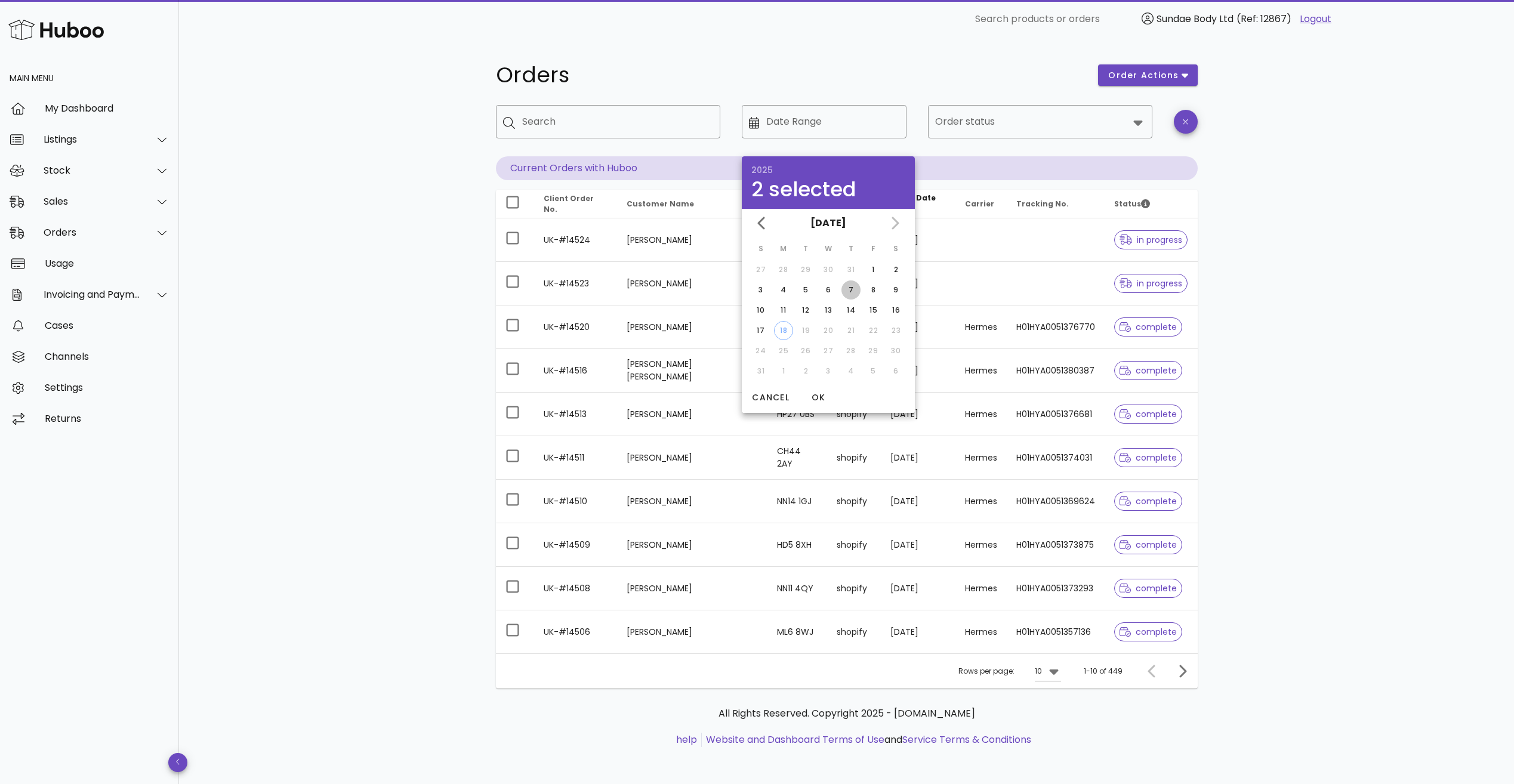
click at [852, 290] on div "7" at bounding box center [851, 290] width 19 height 10
click at [852, 309] on div "14" at bounding box center [851, 310] width 19 height 10
type input "**********"
click at [1137, 122] on icon at bounding box center [1137, 124] width 9 height 6
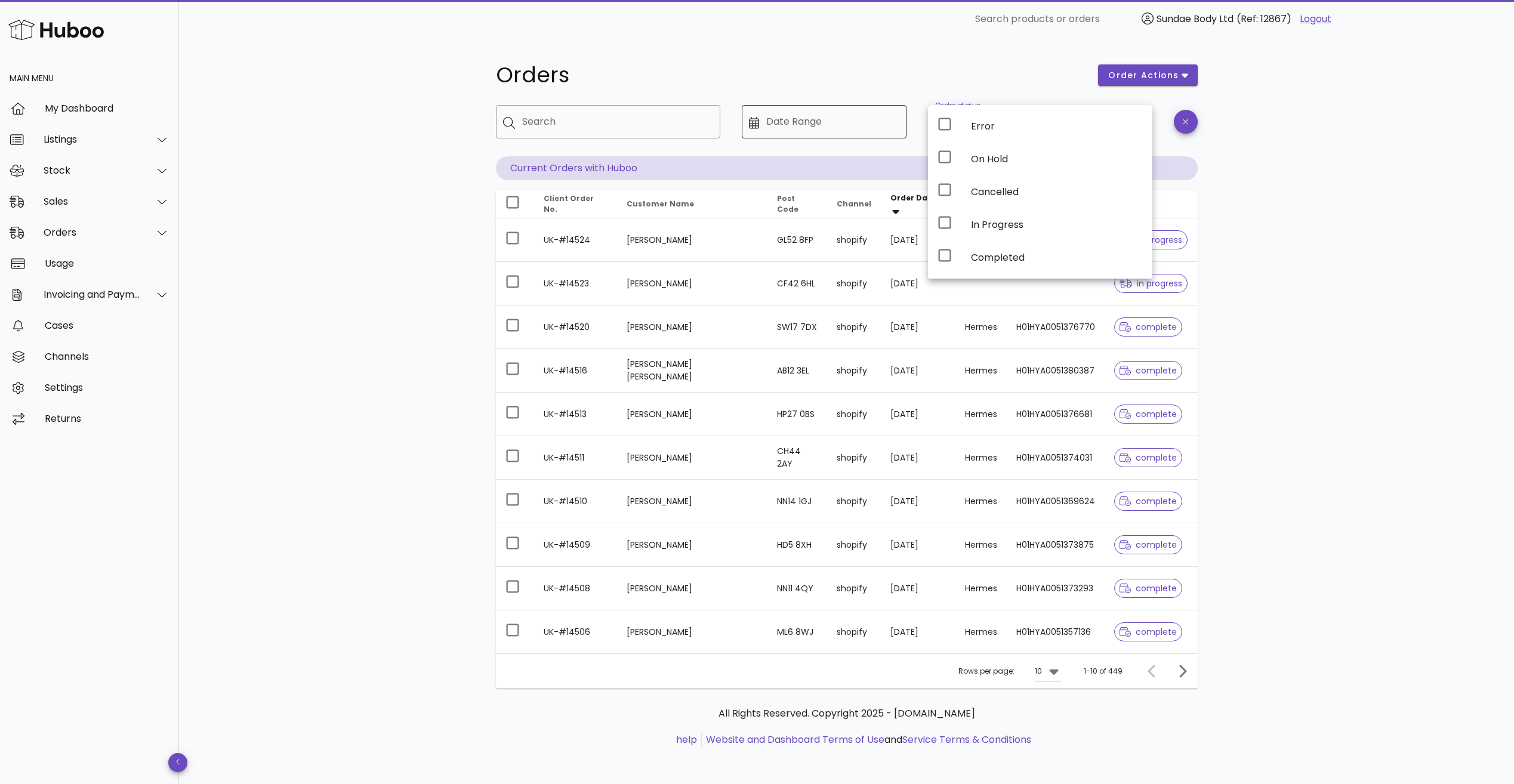
click at [834, 125] on input "Date Range" at bounding box center [833, 122] width 133 height 19
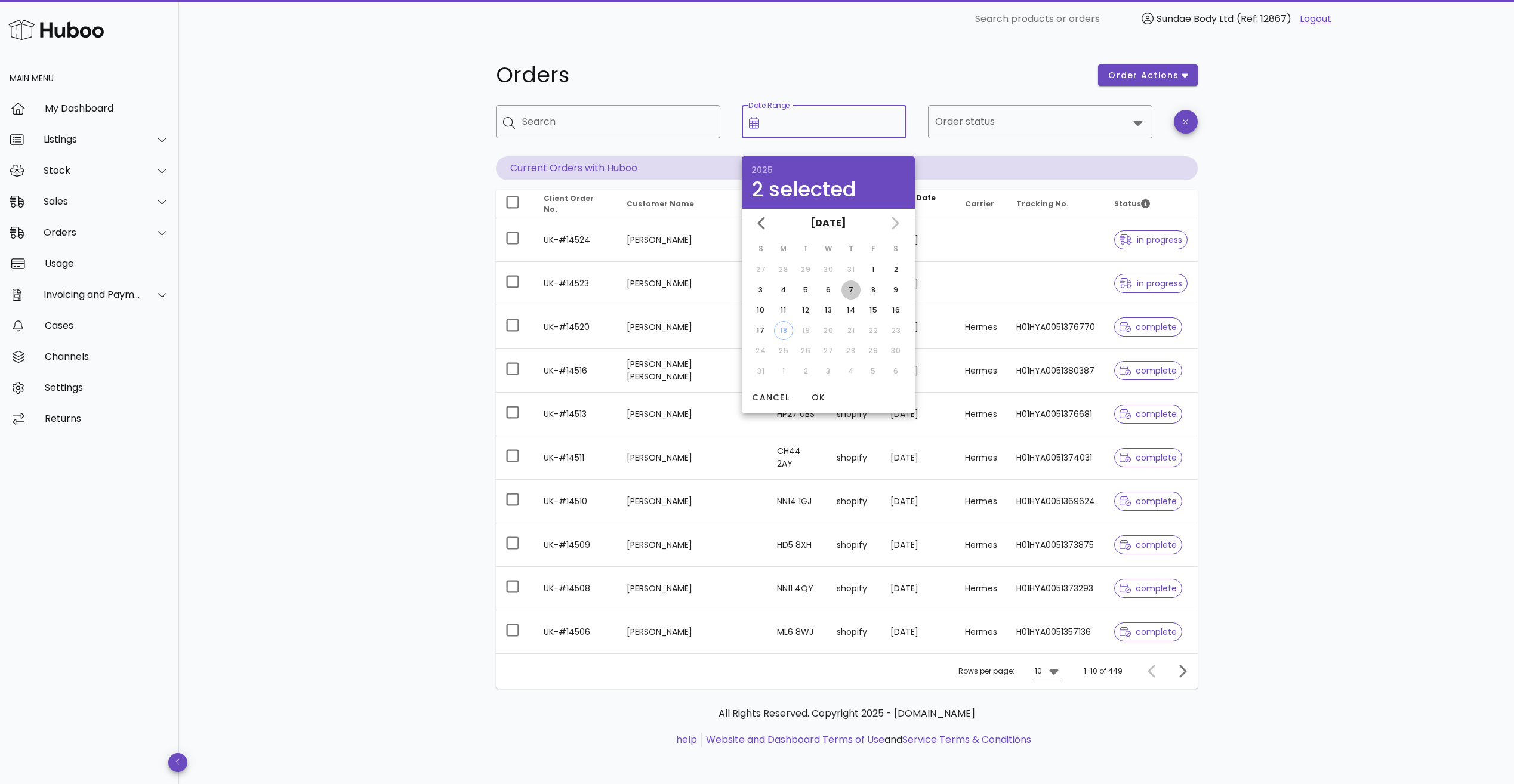
click at [850, 289] on div "7" at bounding box center [851, 290] width 19 height 10
click at [854, 309] on div "14" at bounding box center [851, 310] width 19 height 10
type input "**********"
click at [822, 398] on span "OK" at bounding box center [818, 397] width 29 height 12
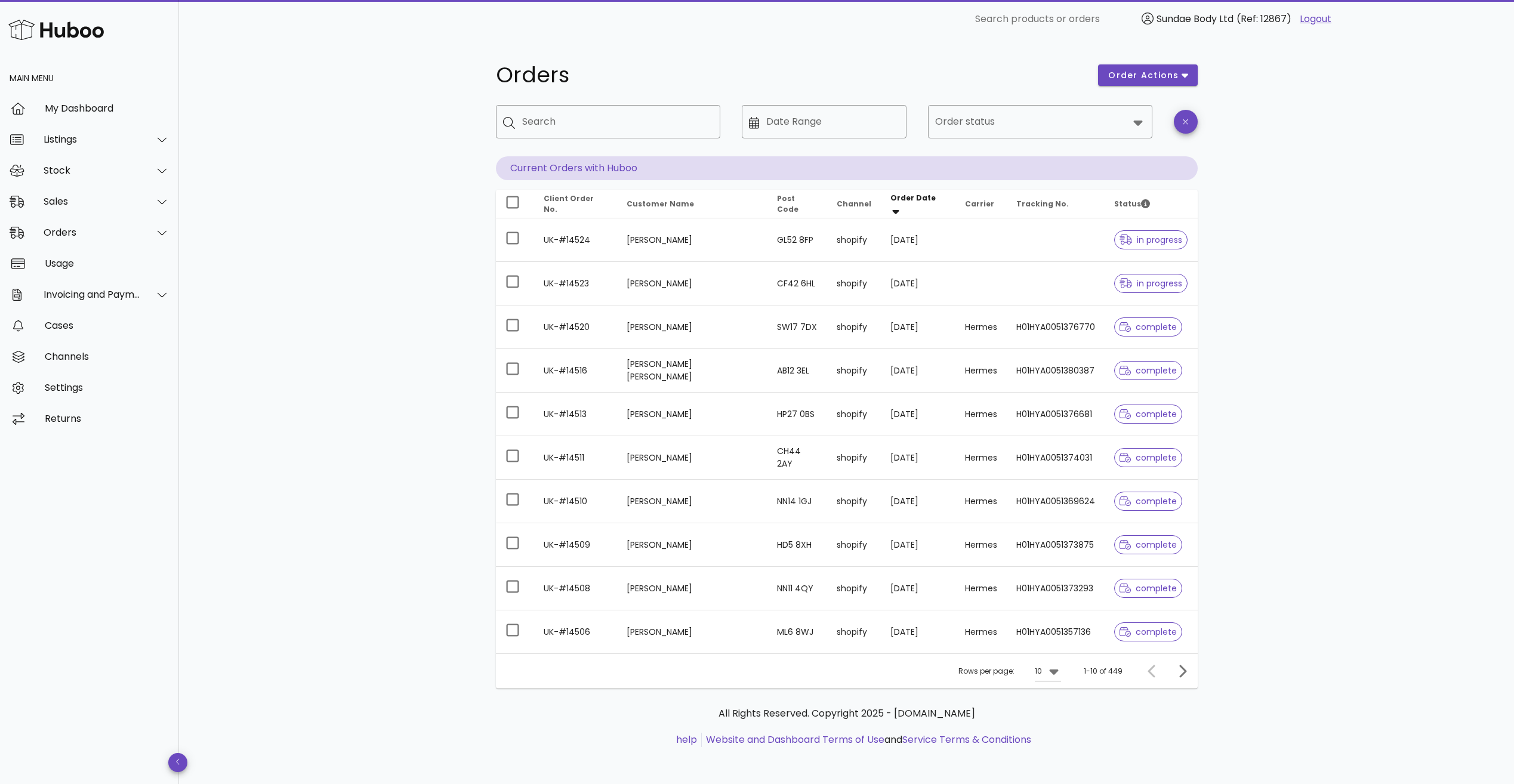
type input "**********"
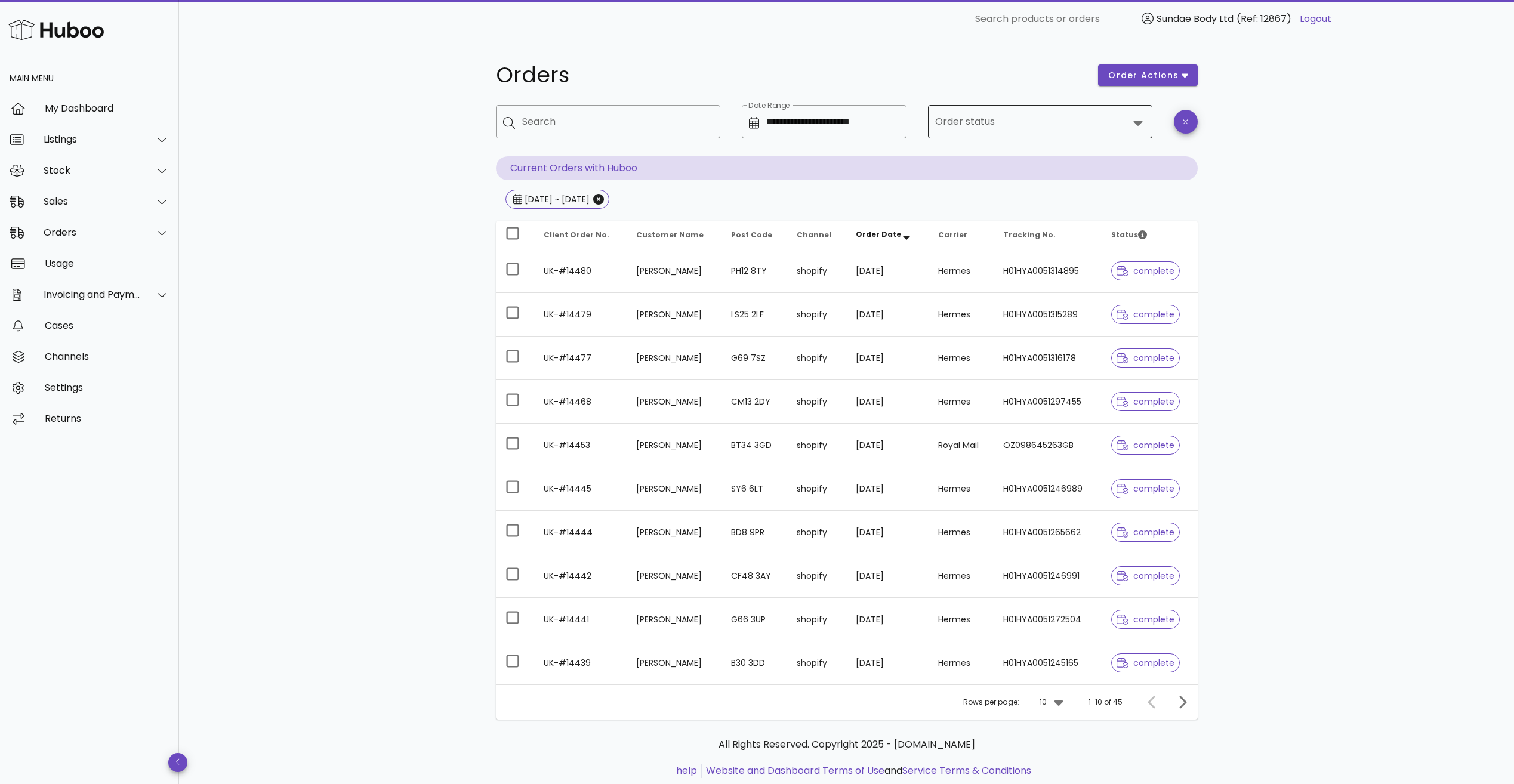
click at [1069, 120] on input "Order status" at bounding box center [1031, 122] width 193 height 19
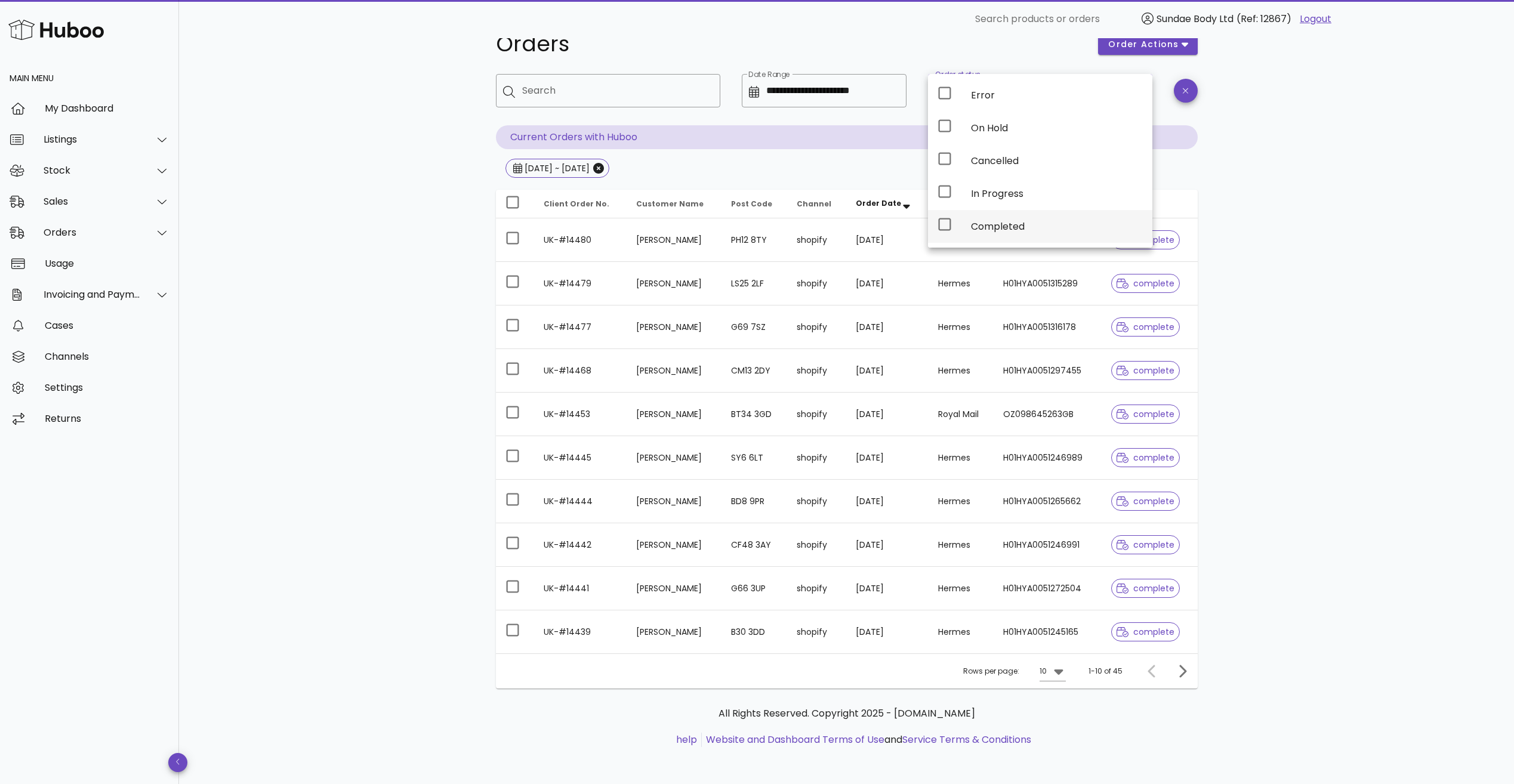
scroll to position [32, 0]
click at [939, 194] on icon at bounding box center [944, 190] width 14 height 14
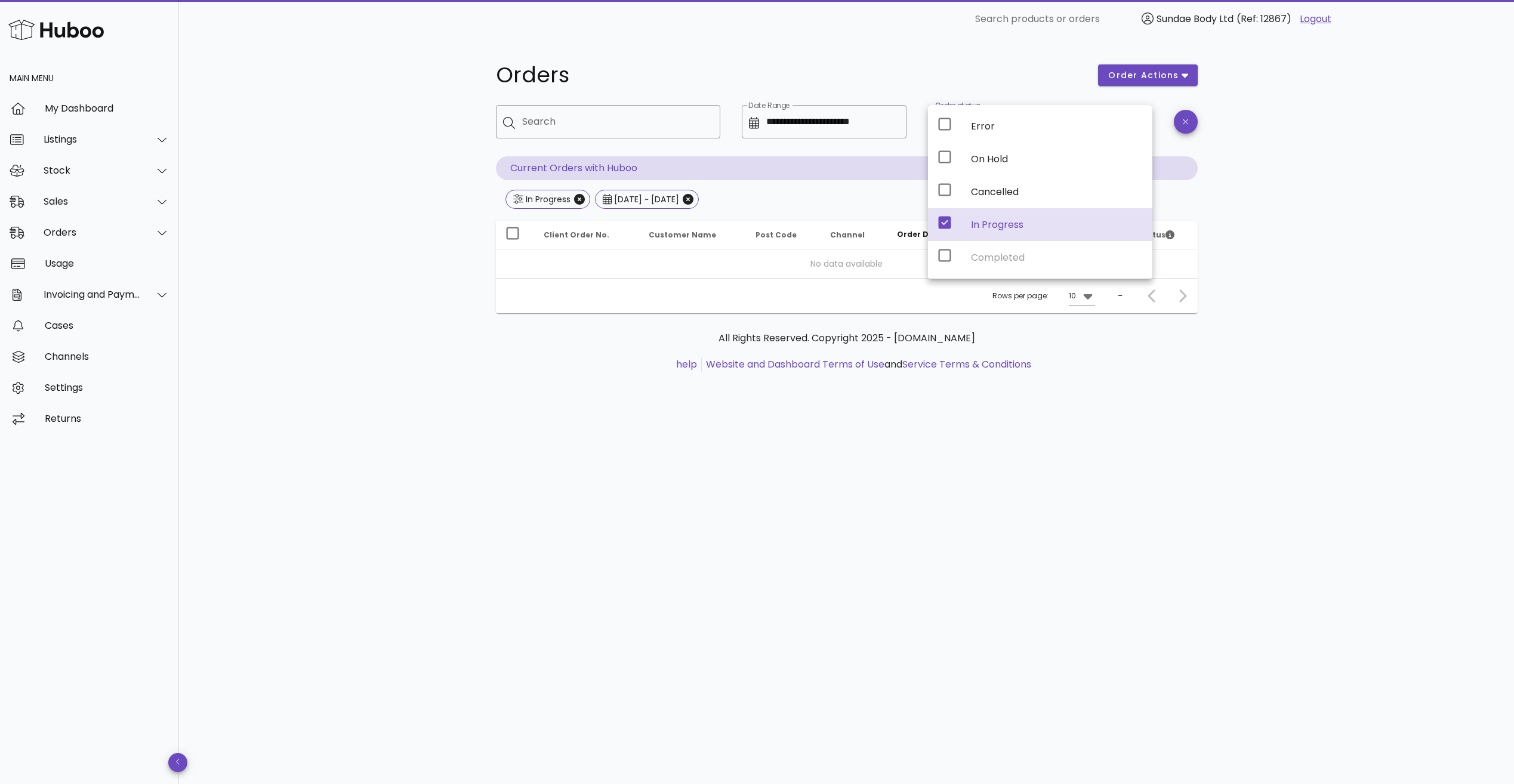
click at [949, 224] on icon at bounding box center [944, 222] width 12 height 12
click at [948, 259] on icon at bounding box center [944, 255] width 14 height 14
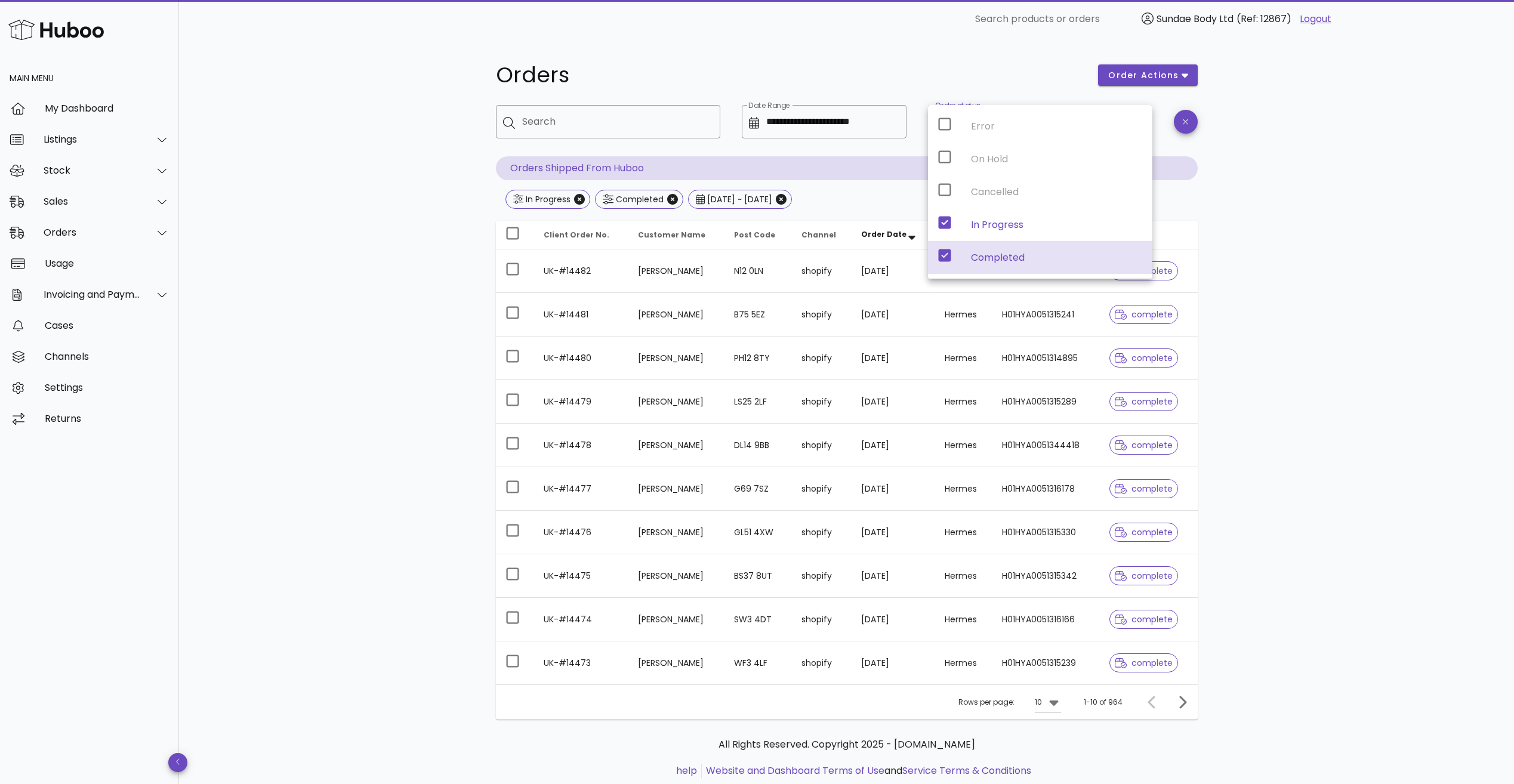
click at [945, 220] on div "Error On Hold Cancelled In Progress Completed" at bounding box center [1040, 191] width 224 height 173
click at [947, 226] on div "Error On Hold Cancelled In Progress Completed" at bounding box center [1040, 191] width 224 height 173
click at [403, 320] on div "**********" at bounding box center [846, 427] width 1335 height 778
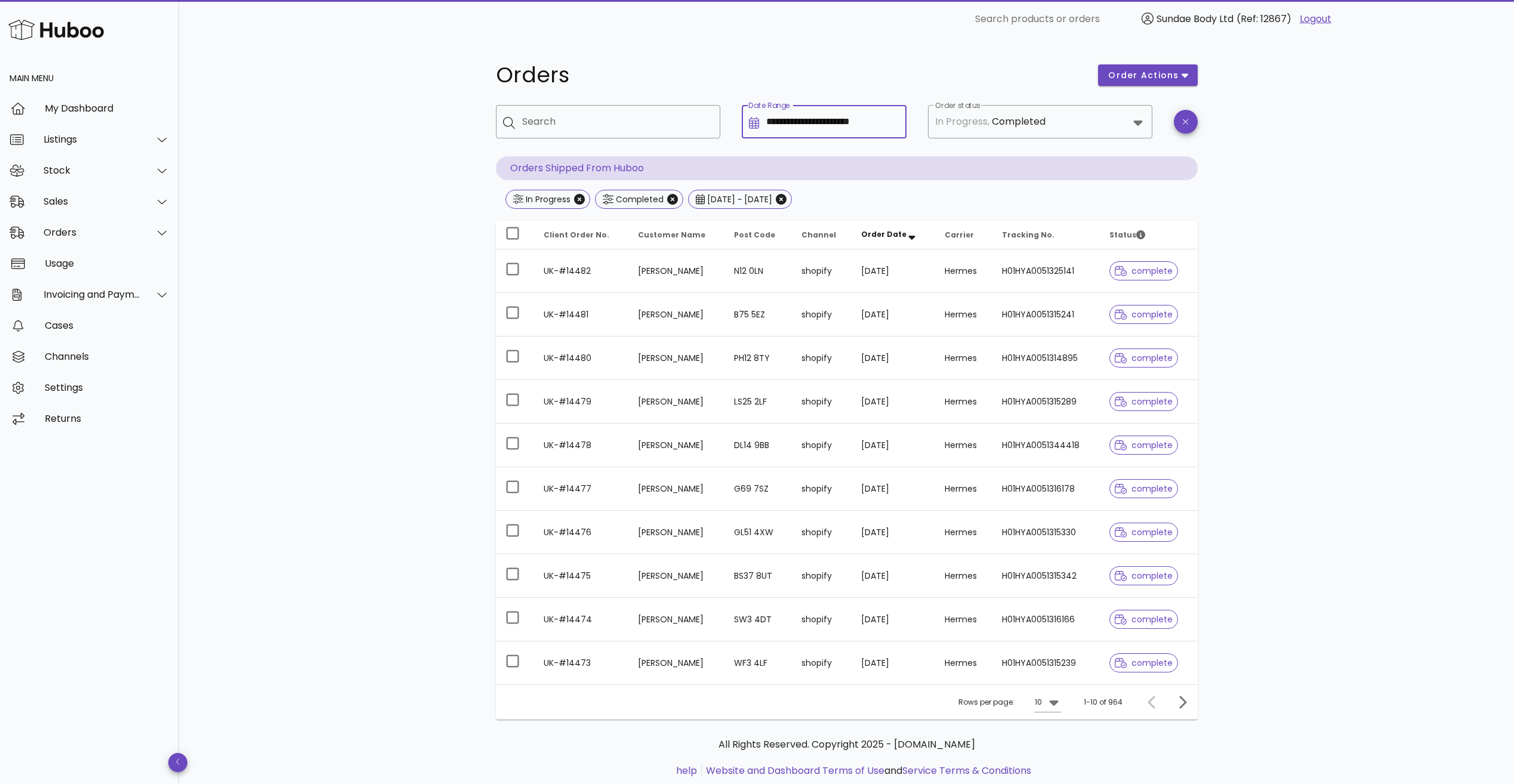
click at [874, 117] on input "**********" at bounding box center [833, 122] width 133 height 19
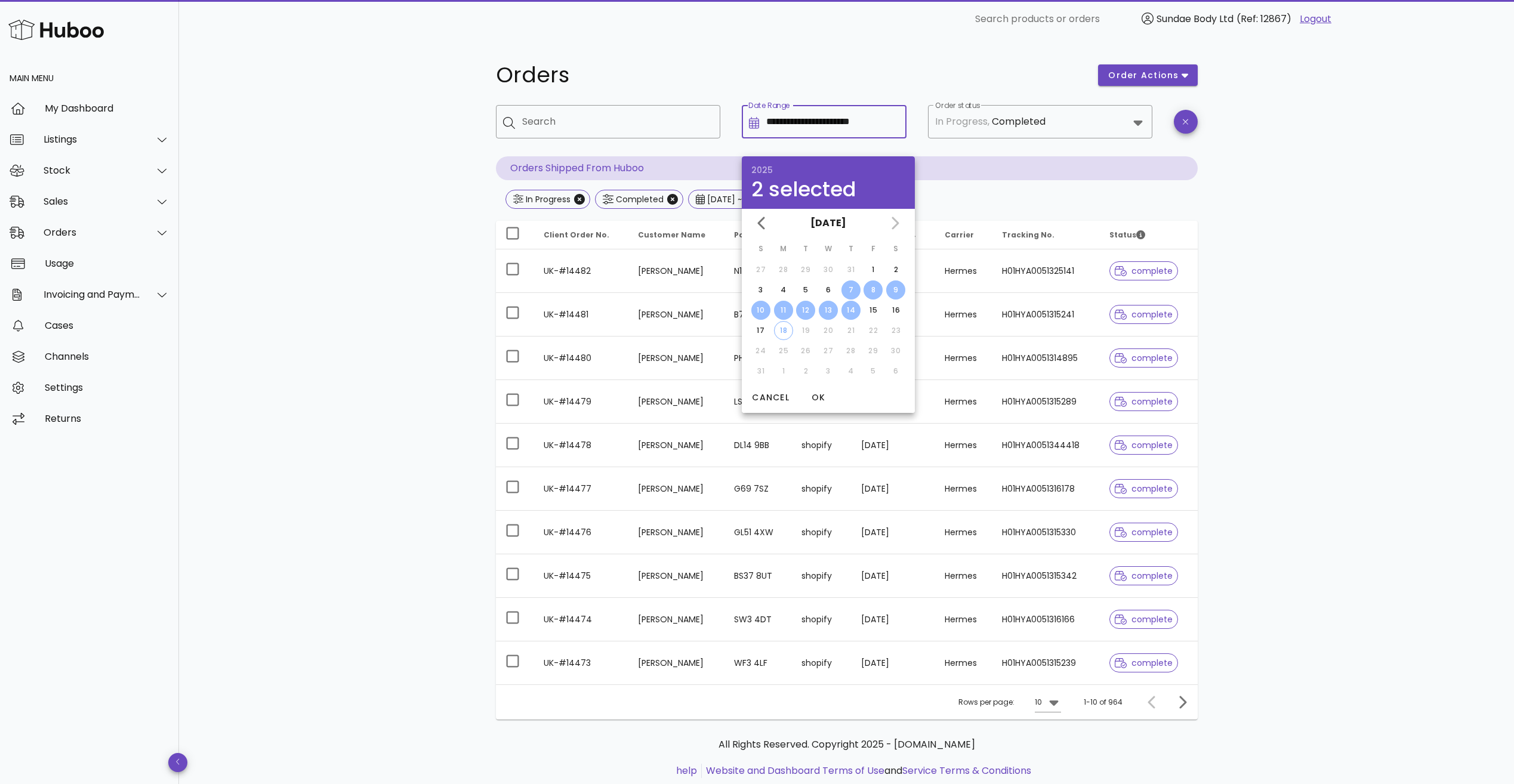
click at [874, 117] on input "**********" at bounding box center [833, 122] width 133 height 19
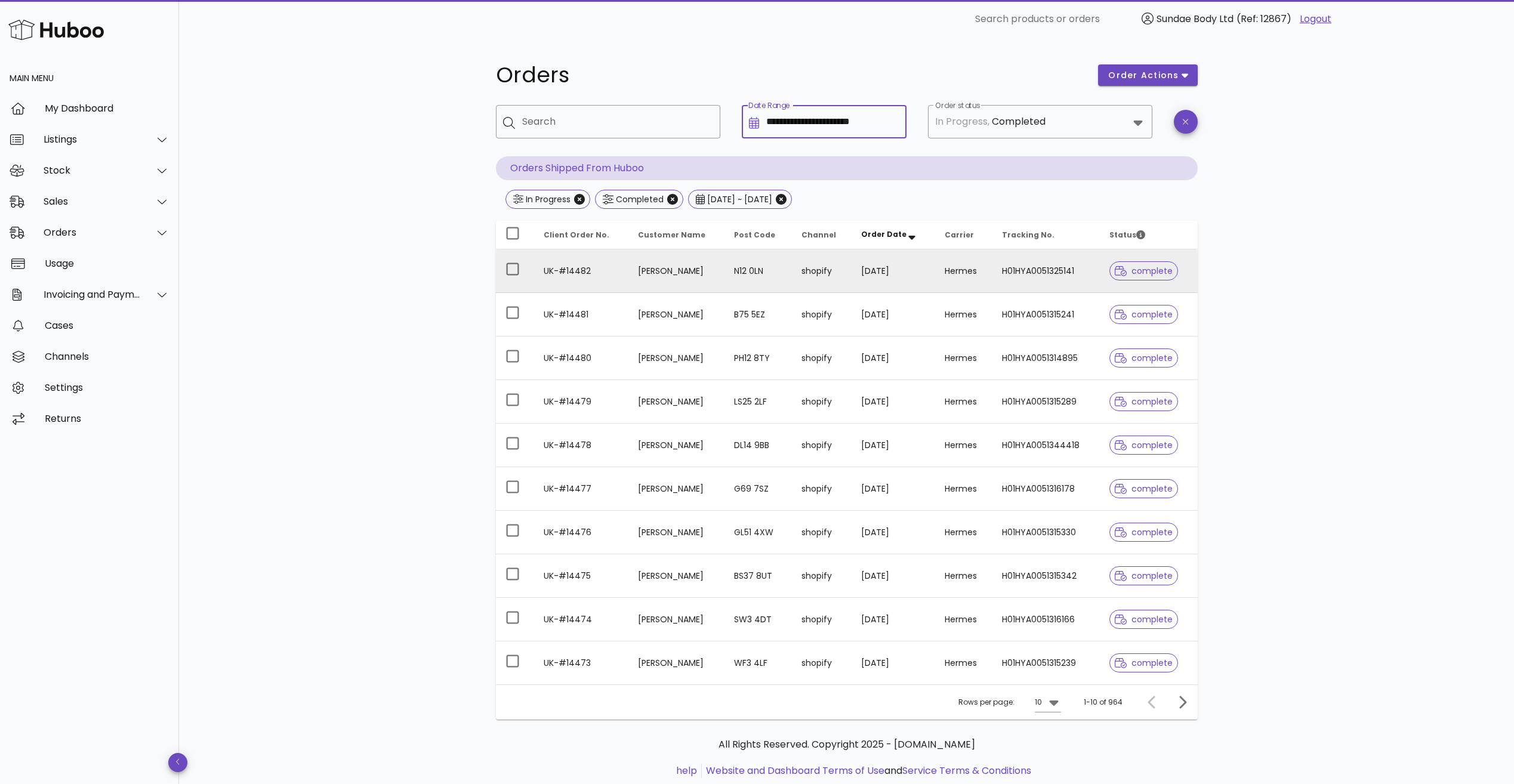
click at [576, 271] on td "UK-#14482" at bounding box center [580, 271] width 94 height 44
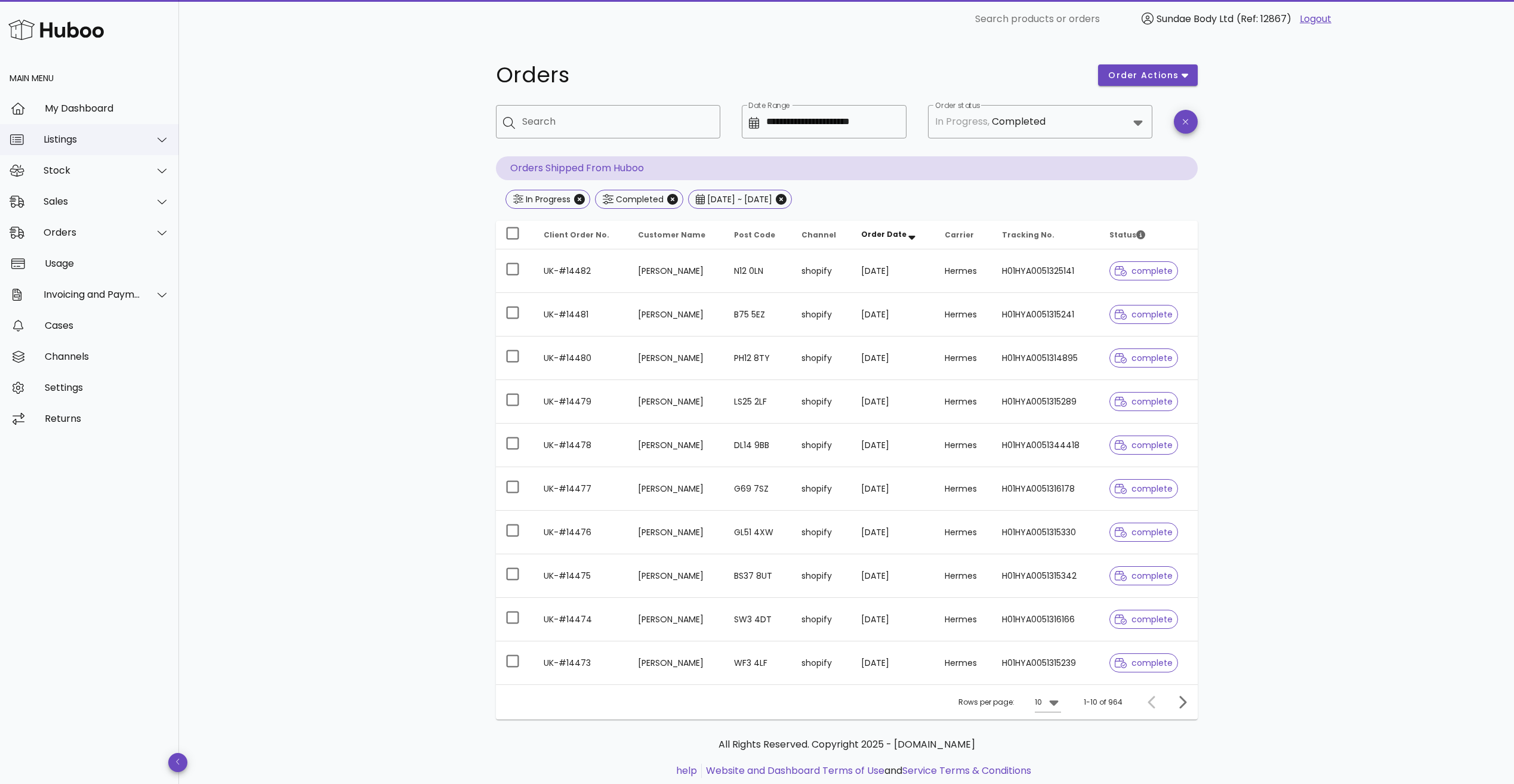
click at [149, 140] on div at bounding box center [155, 139] width 29 height 30
click at [95, 202] on div "Listings with Huboo" at bounding box center [106, 198] width 127 height 11
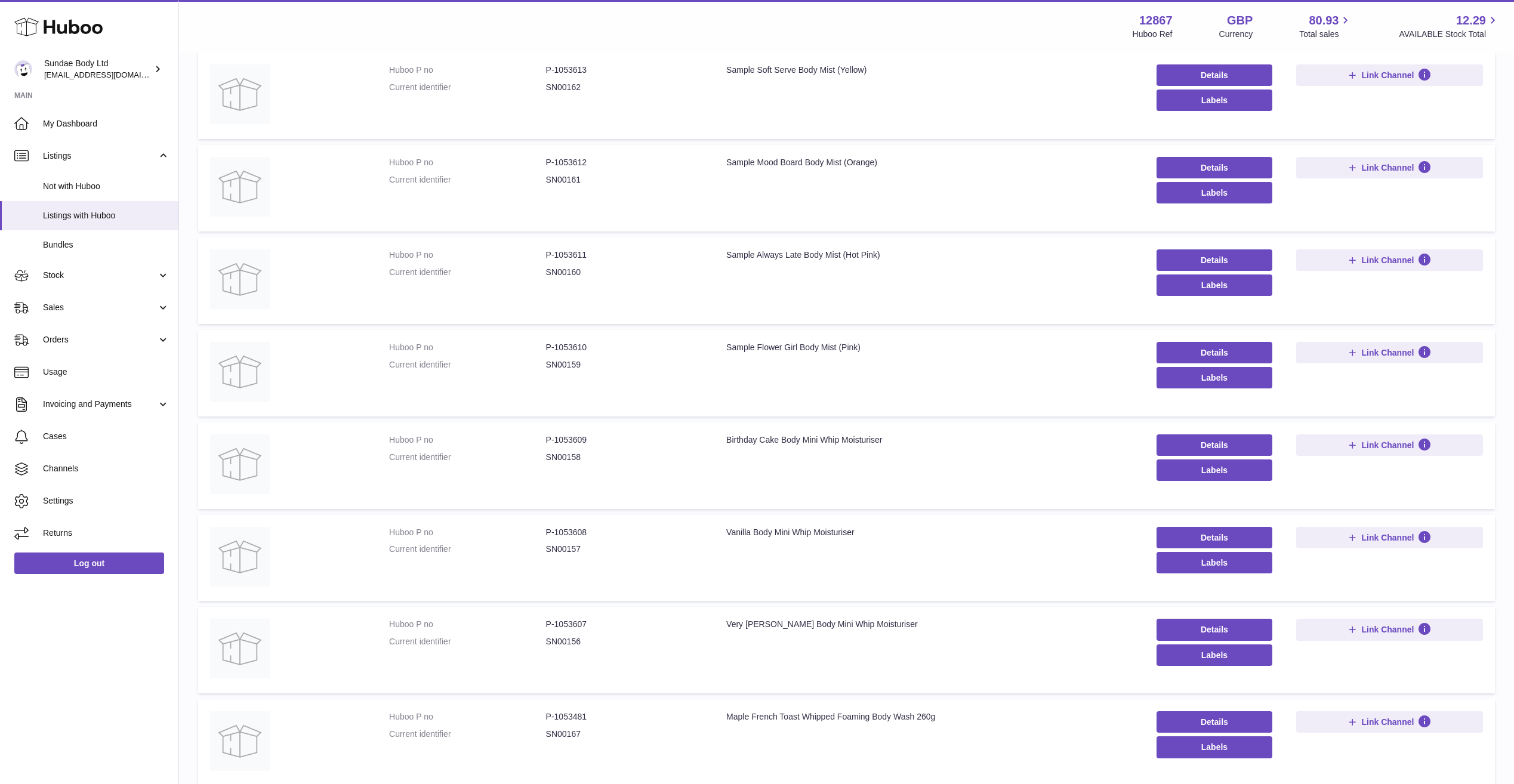
scroll to position [358, 0]
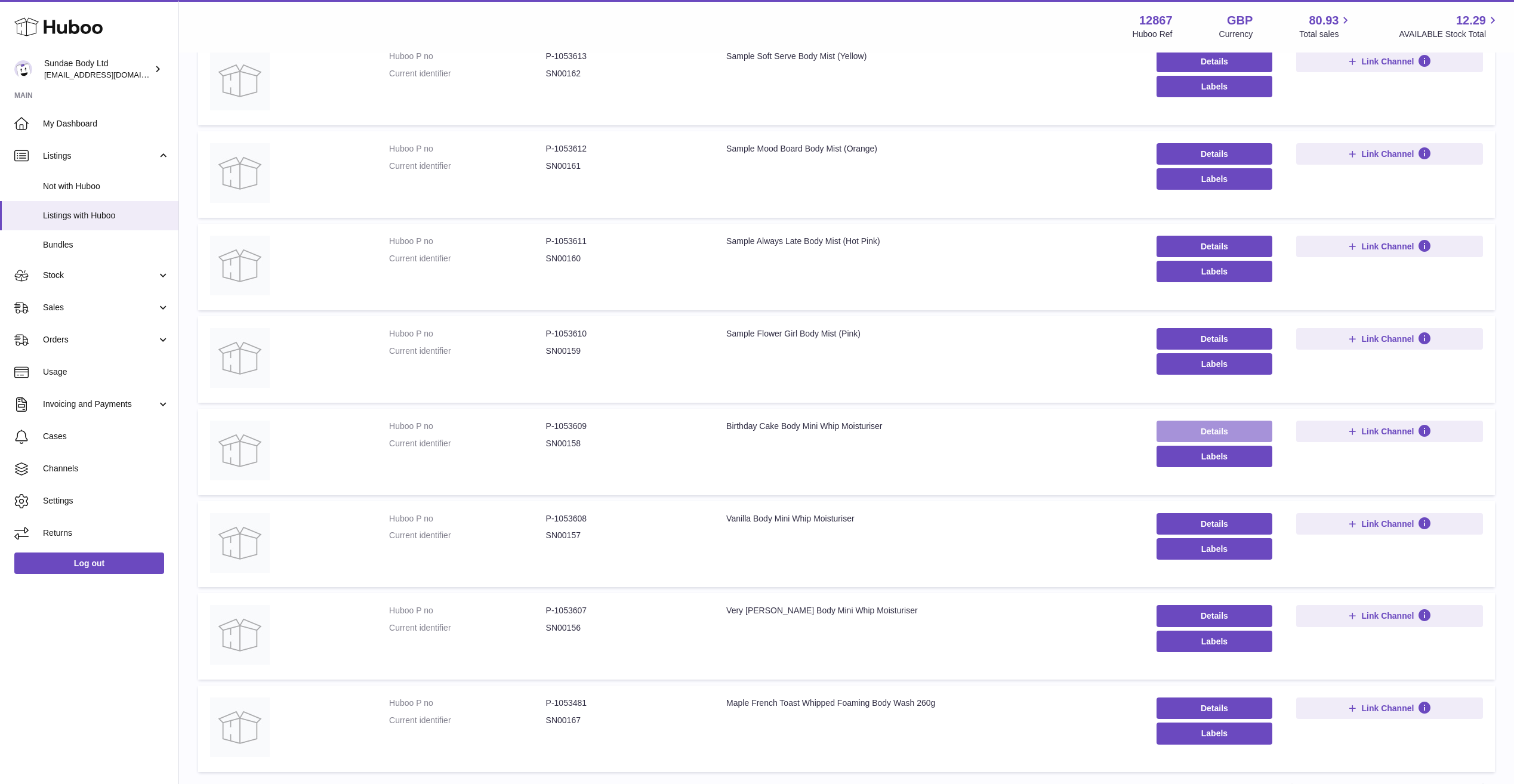
click at [1210, 432] on link "Details" at bounding box center [1214, 432] width 115 height 22
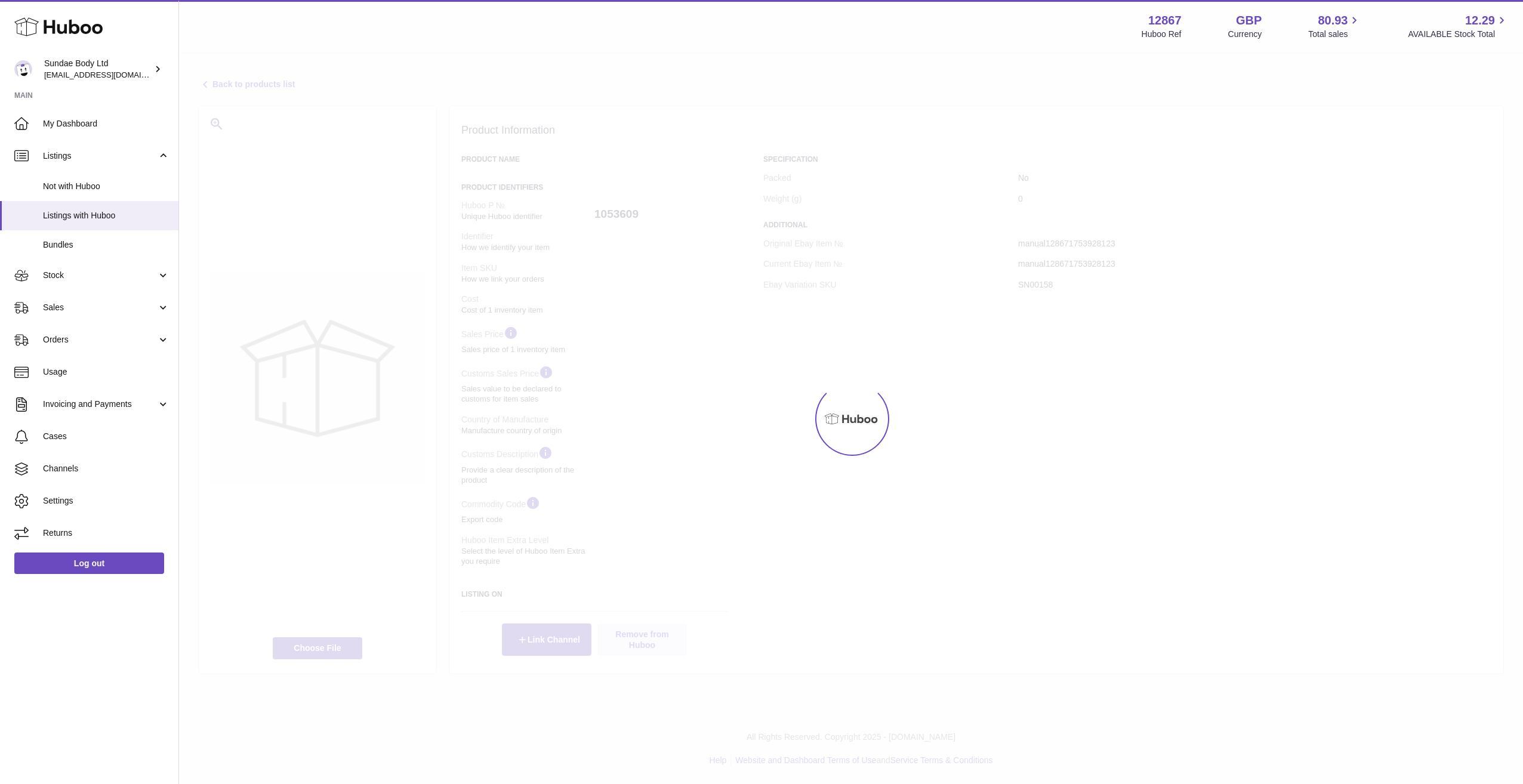
select select
select select "****"
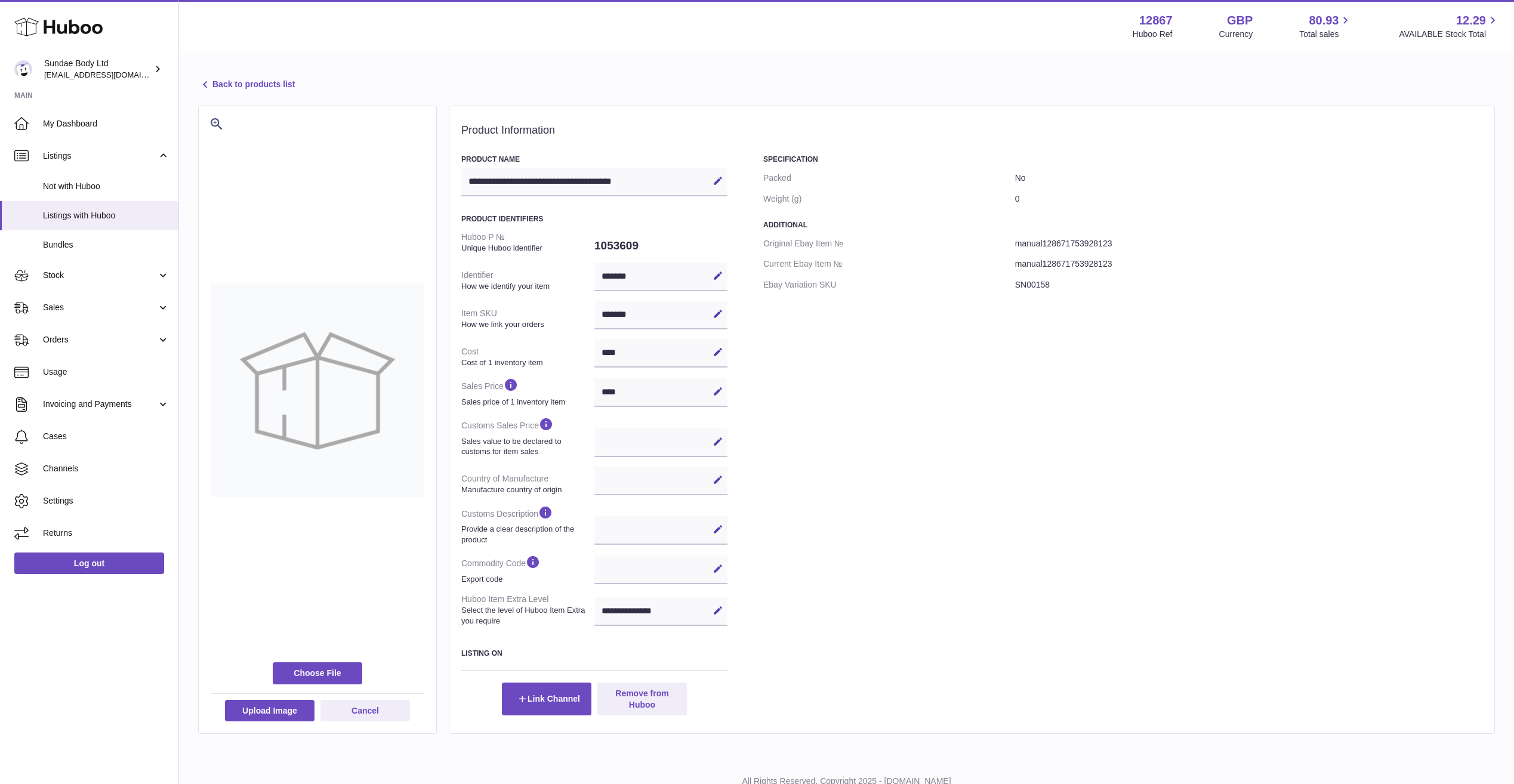
click at [245, 81] on link "Back to products list" at bounding box center [246, 84] width 96 height 14
